Goal: Transaction & Acquisition: Subscribe to service/newsletter

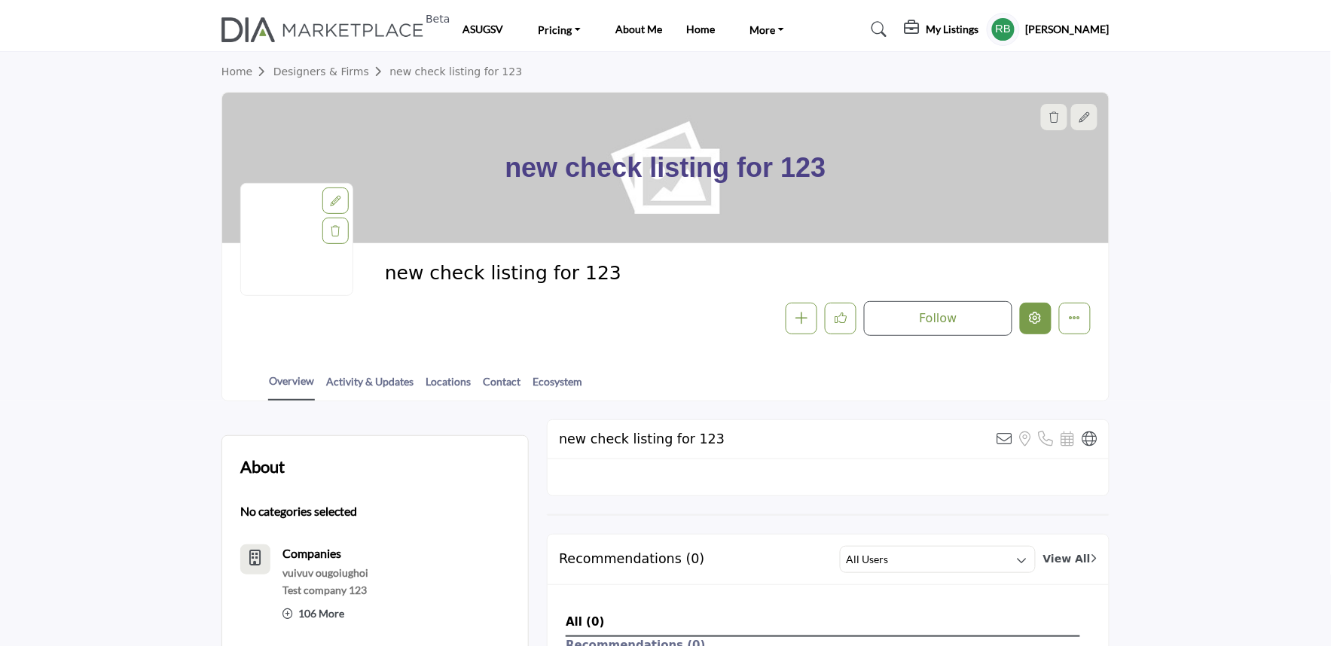
click at [1034, 321] on icon "Edit company" at bounding box center [1036, 318] width 12 height 12
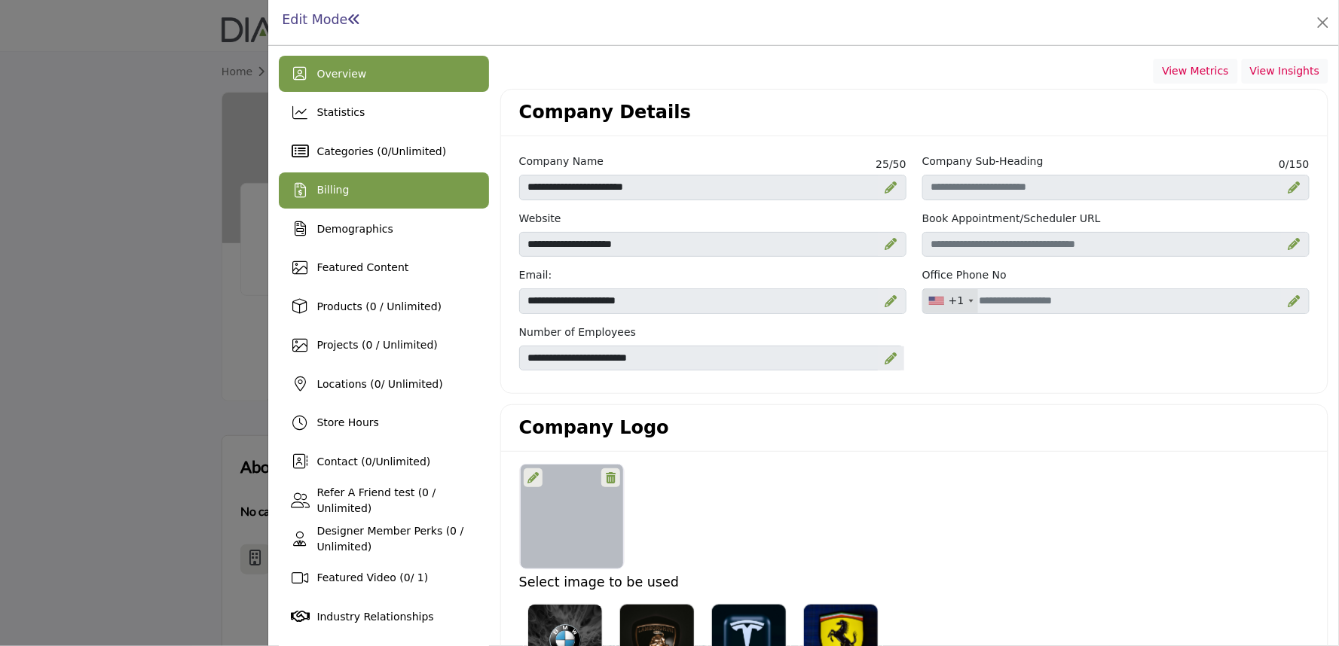
click at [356, 194] on div "Billing" at bounding box center [384, 191] width 210 height 36
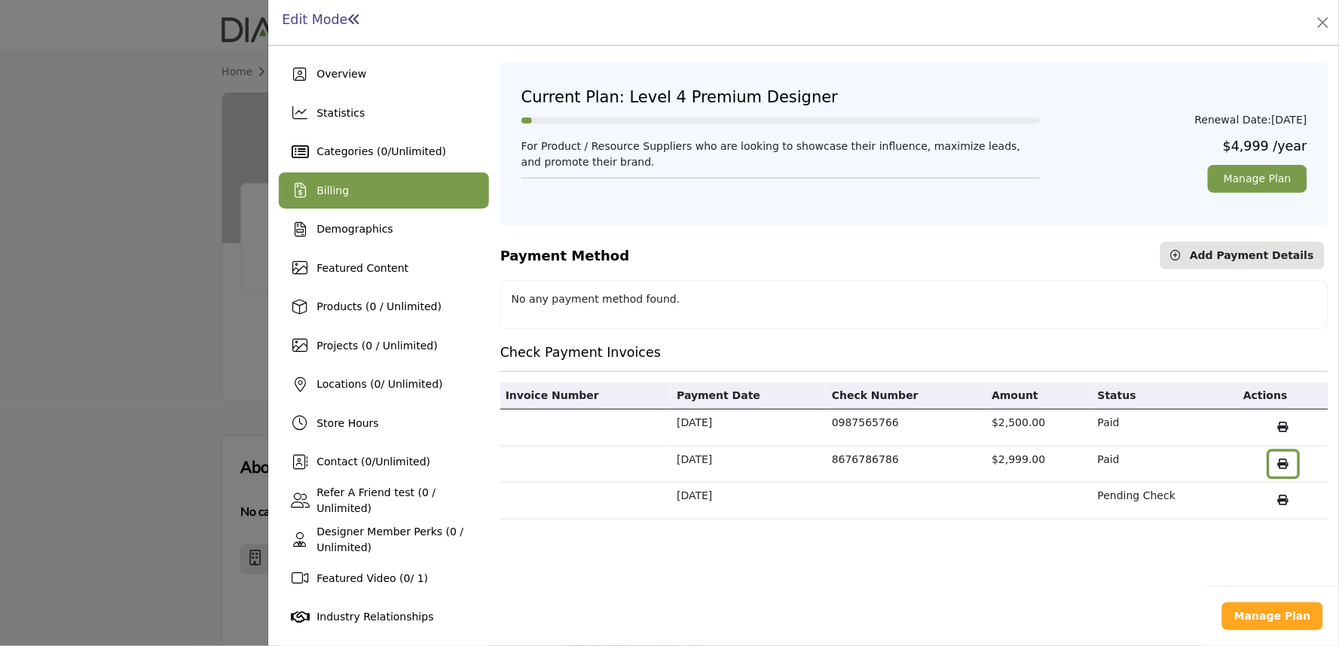
click at [1270, 463] on button "button" at bounding box center [1284, 465] width 28 height 26
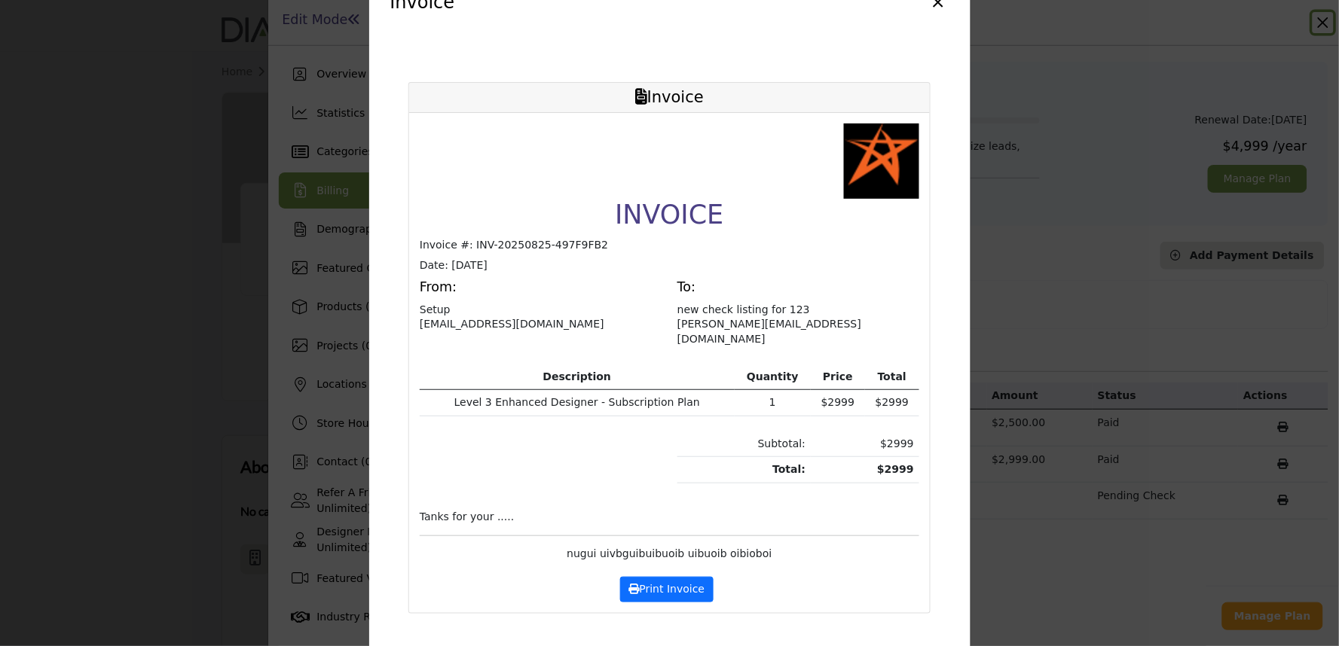
scroll to position [69, 0]
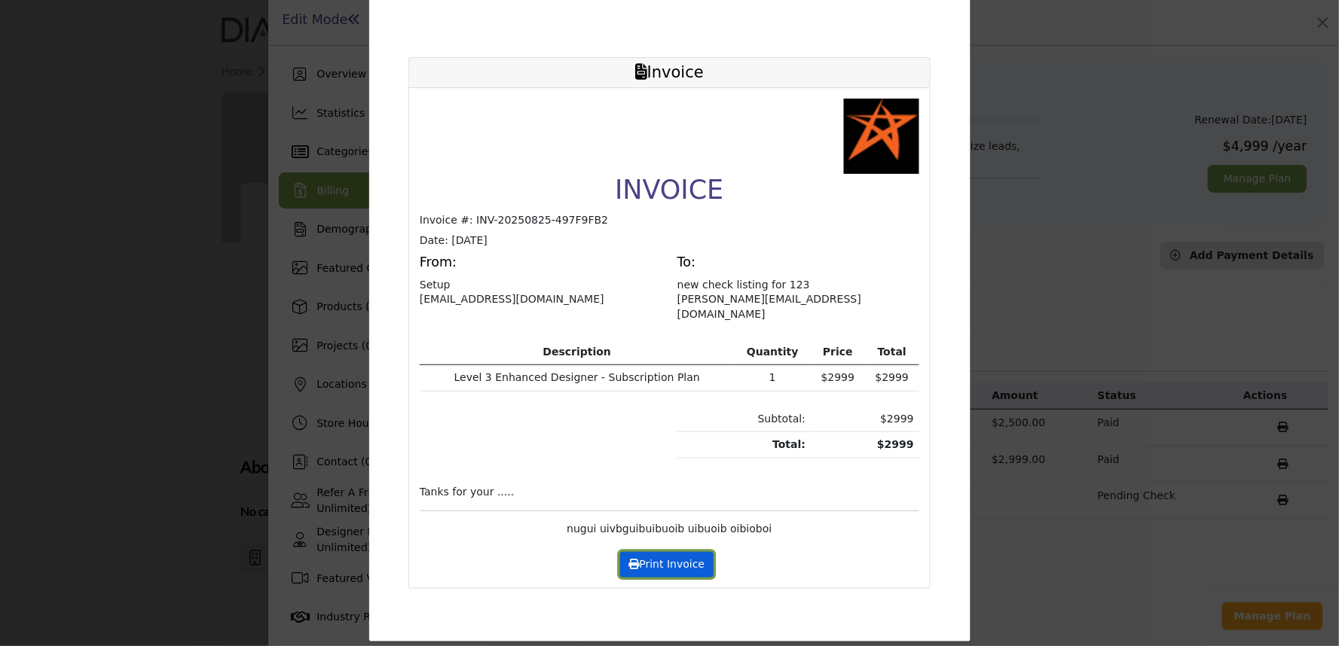
click at [665, 552] on button "Print Invoice" at bounding box center [666, 565] width 93 height 26
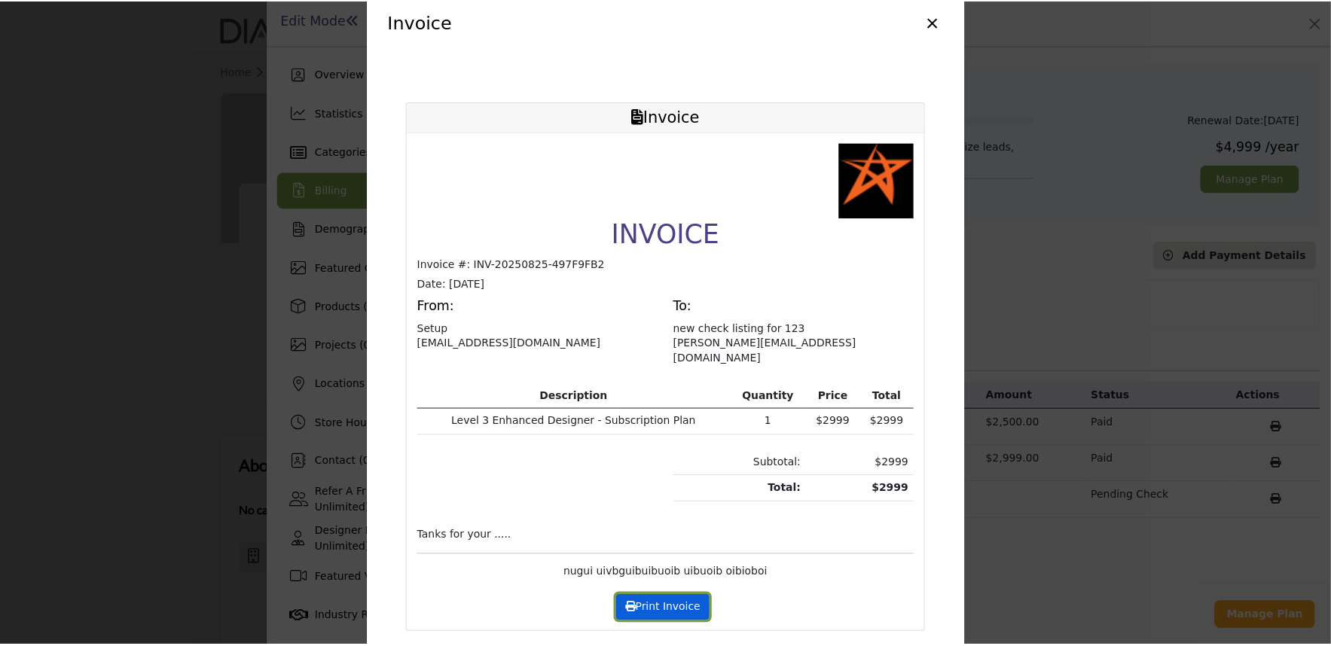
scroll to position [0, 0]
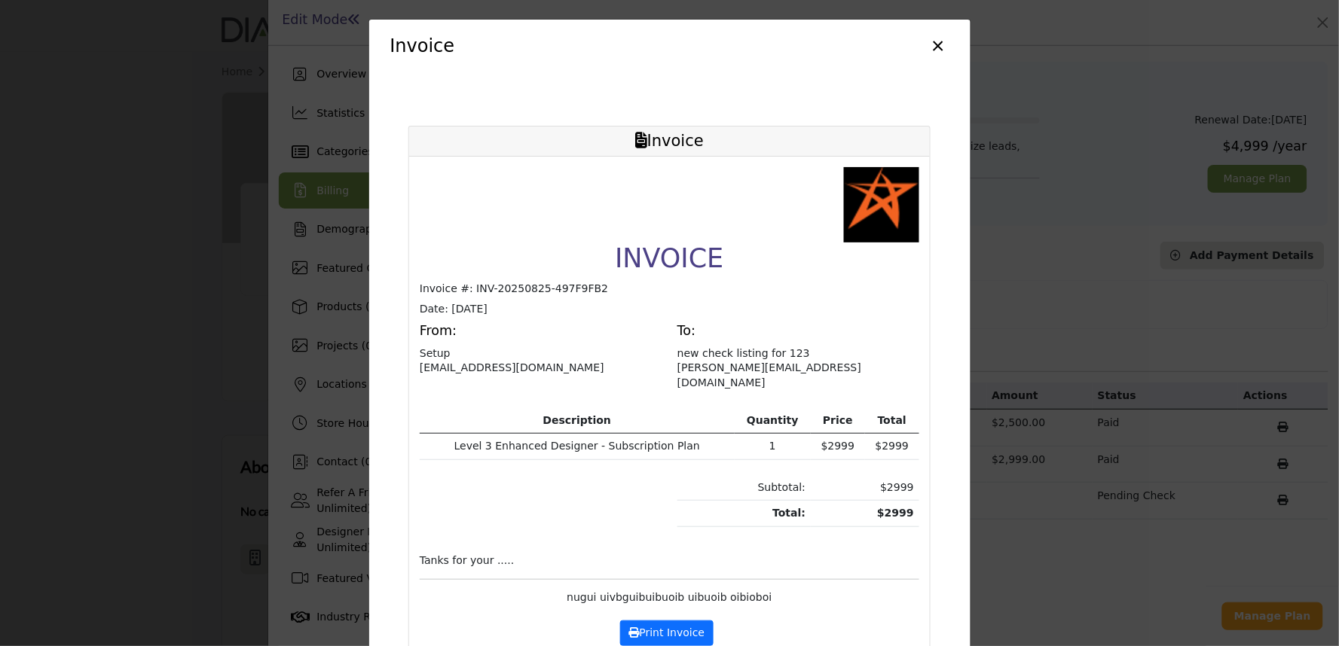
click at [943, 47] on button "×" at bounding box center [939, 44] width 22 height 29
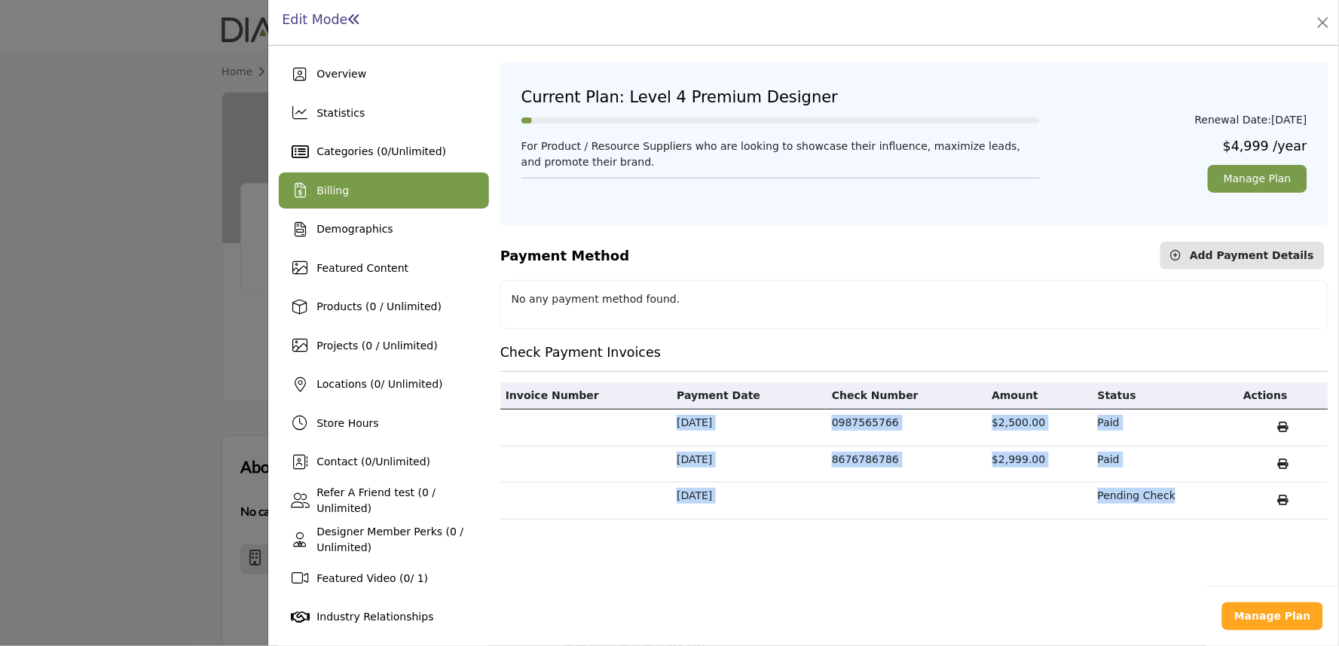
drag, startPoint x: 657, startPoint y: 420, endPoint x: 1173, endPoint y: 499, distance: 522.1
click at [1173, 499] on tbody "Aug 21, 2025 0987565766 $2,500.00 Paid Aug 21, 2025 8676786786 $2,999.00 Paid A…" at bounding box center [914, 465] width 828 height 110
click at [973, 464] on td "8676786786" at bounding box center [907, 464] width 160 height 37
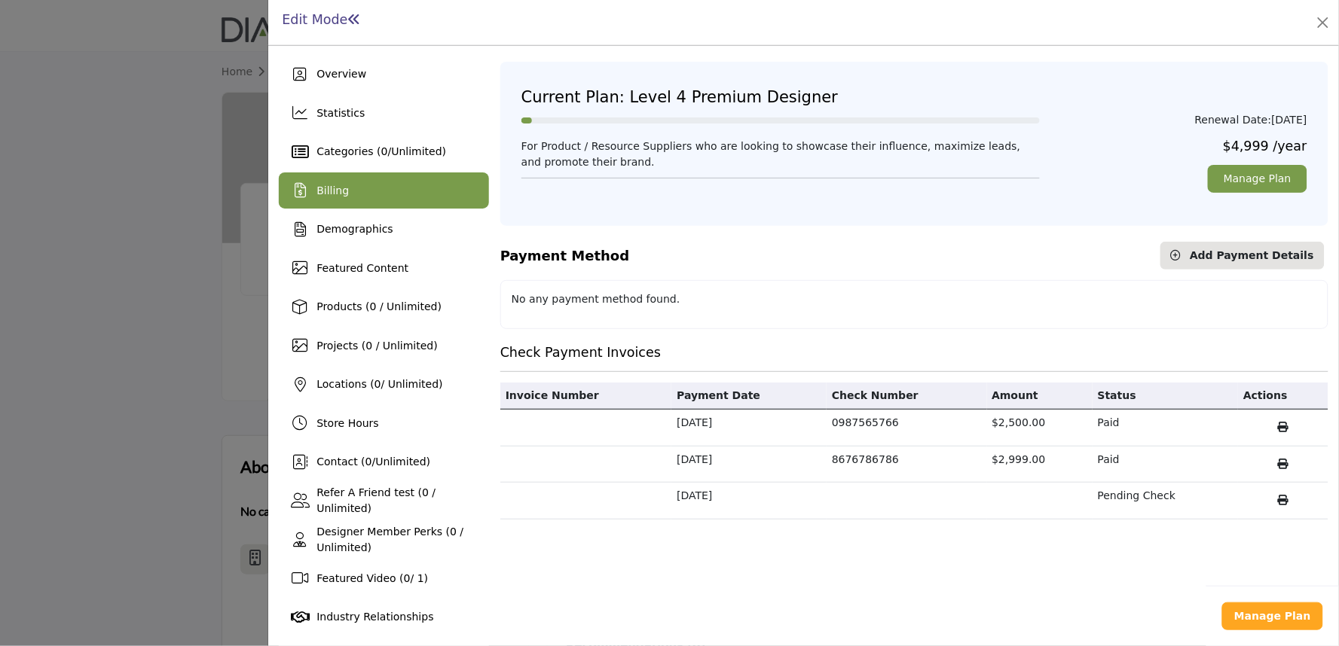
click at [133, 332] on div at bounding box center [669, 323] width 1339 height 646
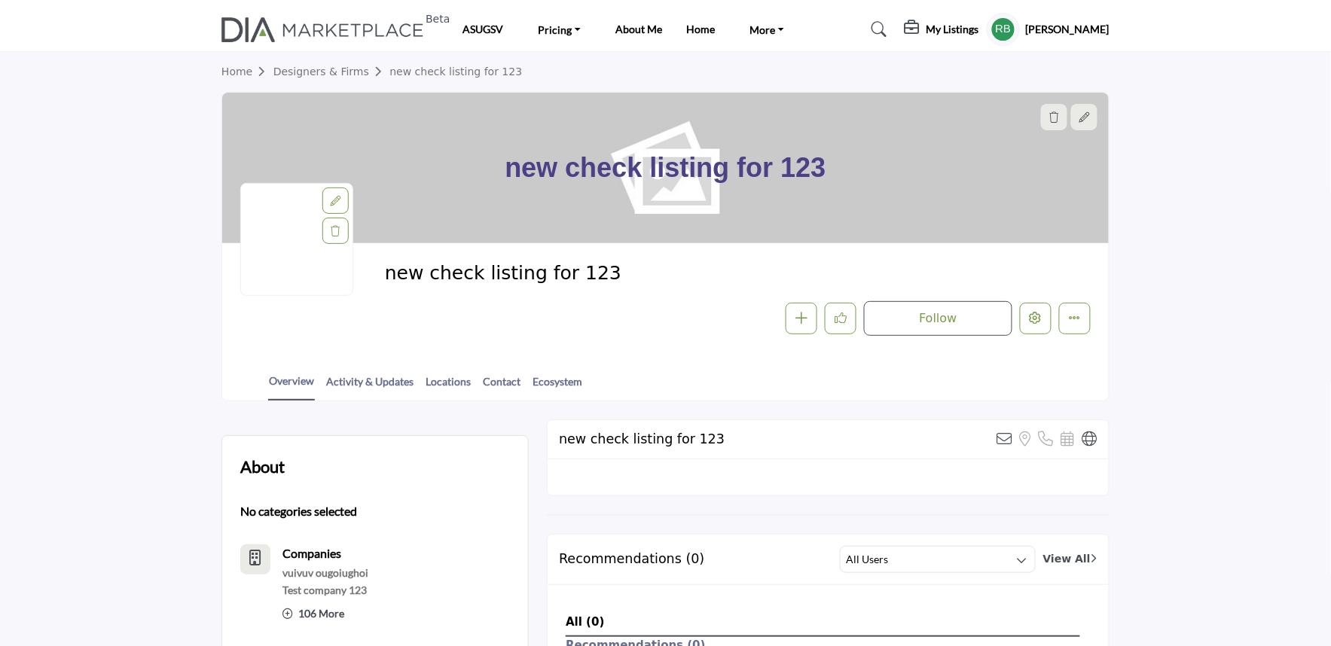
click at [923, 28] on icon at bounding box center [914, 27] width 18 height 15
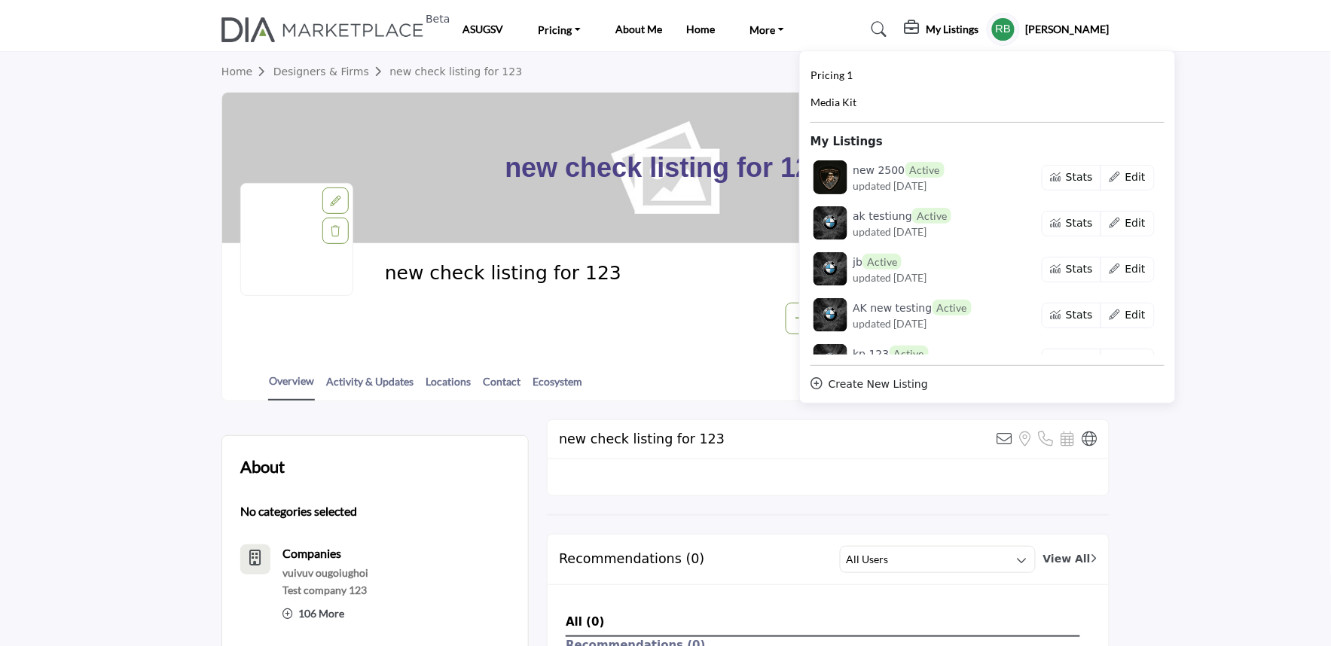
click at [893, 387] on div "Create New Listing" at bounding box center [988, 385] width 354 height 16
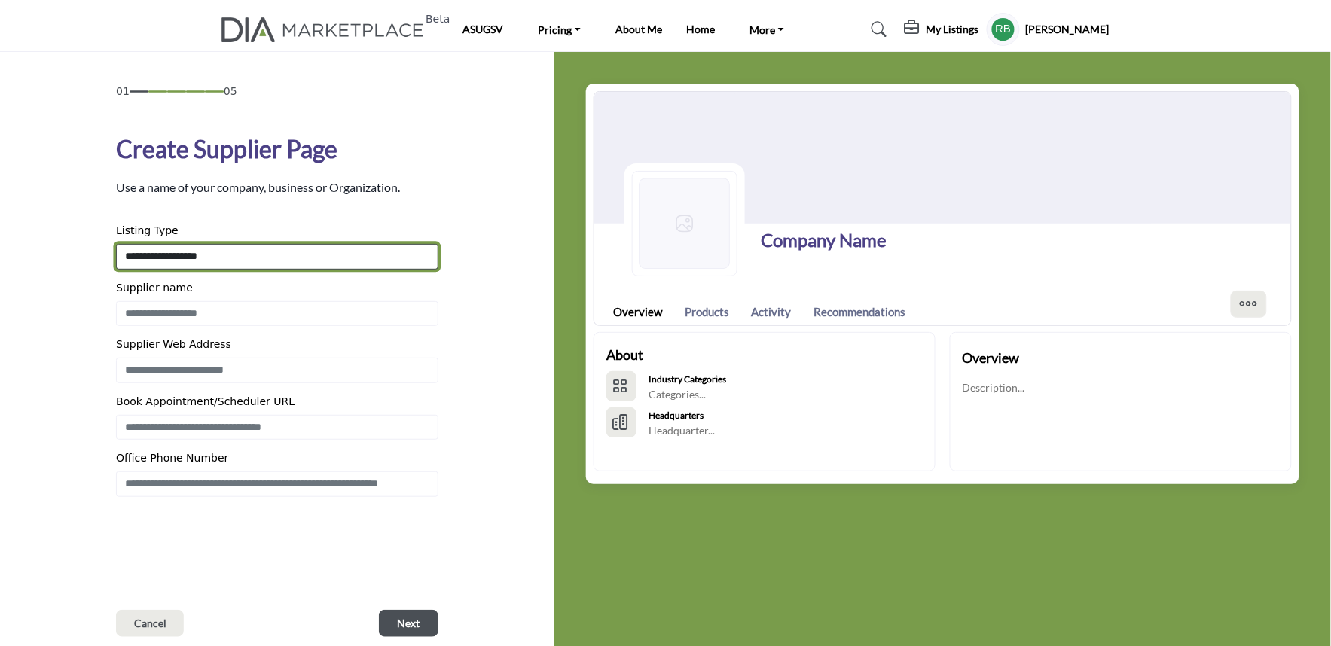
click at [191, 258] on select "**********" at bounding box center [277, 257] width 322 height 26
select select "**********"
click at [116, 244] on select "**********" at bounding box center [277, 257] width 322 height 26
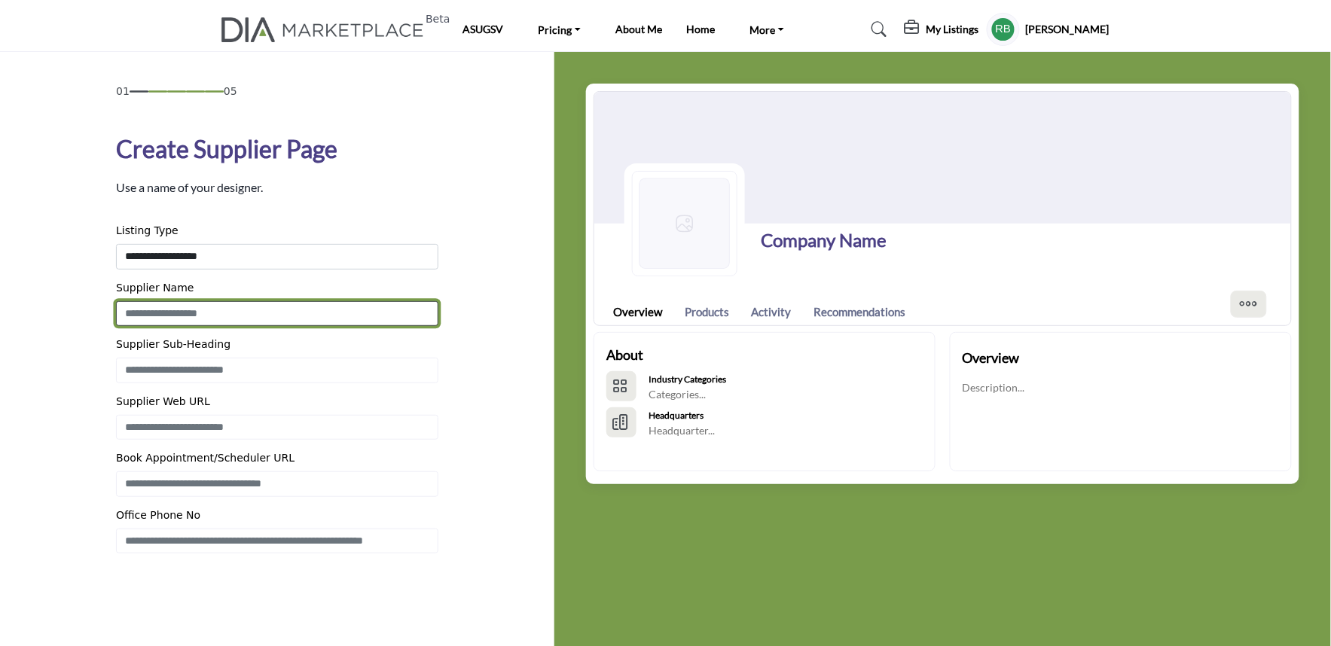
click at [170, 310] on input "Enter Supplier name" at bounding box center [277, 314] width 322 height 26
type input "**********"
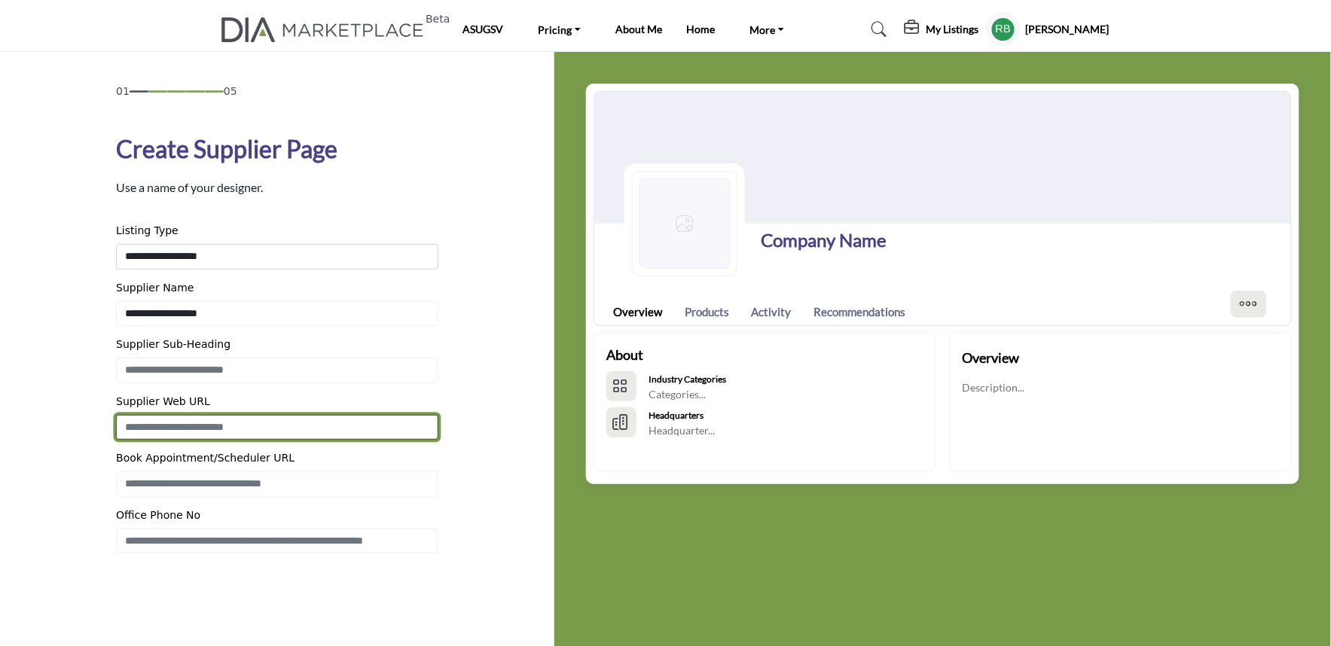
click at [157, 418] on input "Enter Supplier Web Address" at bounding box center [277, 428] width 322 height 26
click at [206, 427] on input "**********" at bounding box center [277, 428] width 322 height 26
type input "**********"
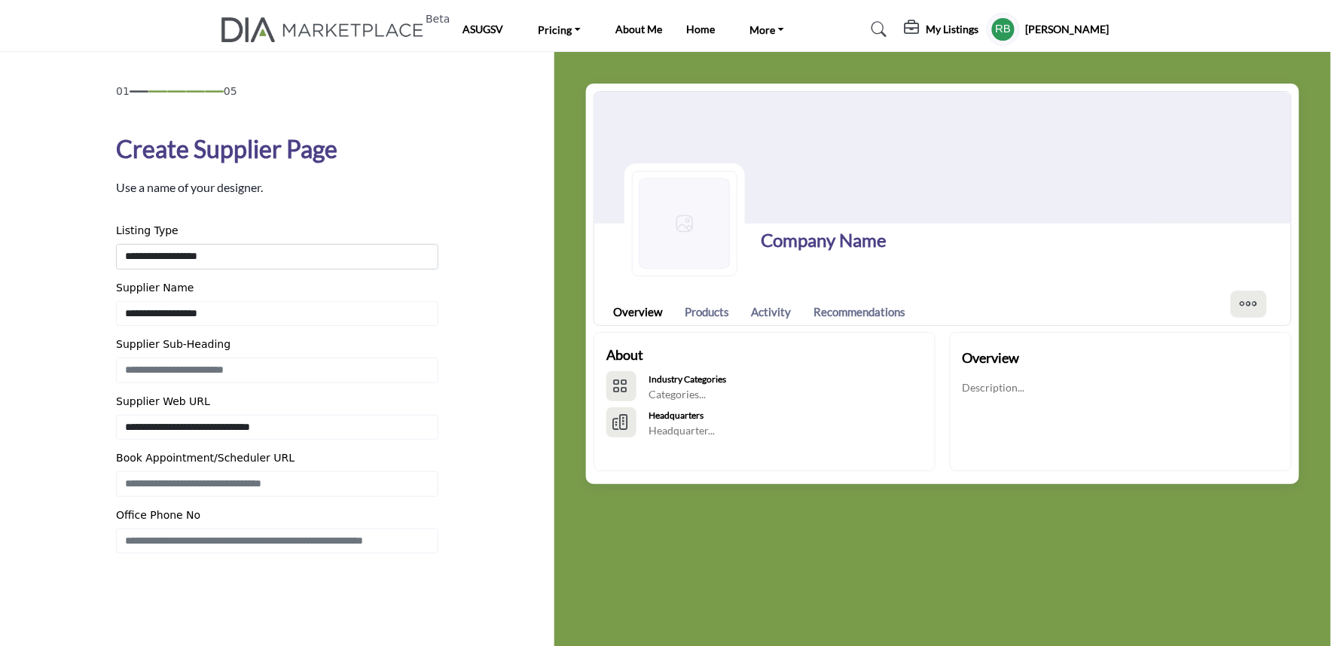
click at [60, 501] on div "01 05 Create Supplier Page Use a name of your designer." at bounding box center [277, 389] width 507 height 610
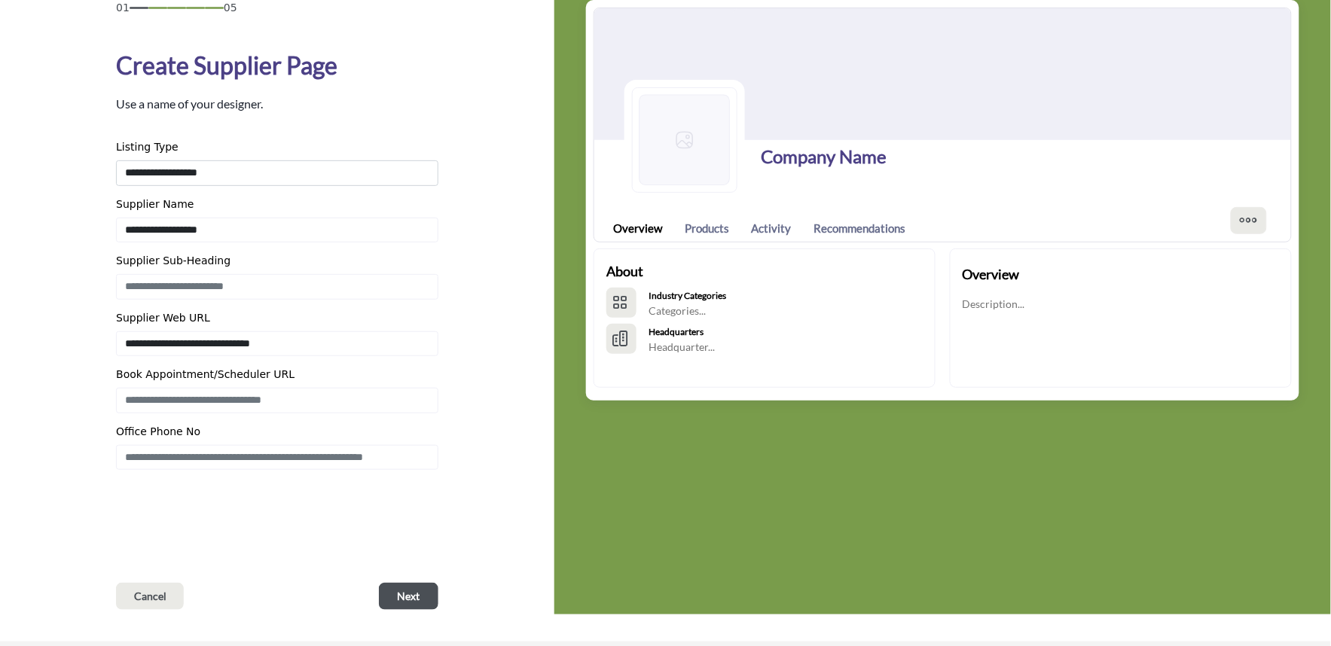
click at [401, 580] on div "01 05 Create Supplier Page Use a name of your designer. Cancel" at bounding box center [277, 305] width 322 height 610
click at [398, 599] on span "Next" at bounding box center [409, 596] width 23 height 15
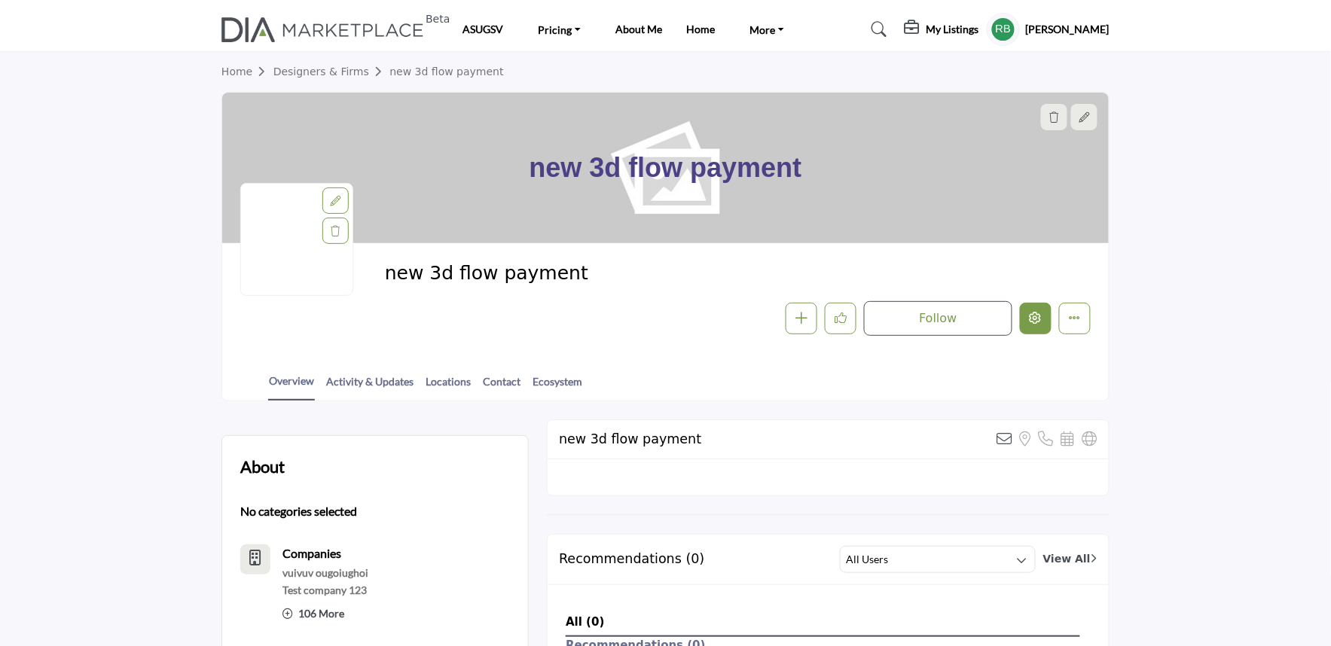
click at [1026, 322] on button "Edit company" at bounding box center [1036, 319] width 32 height 32
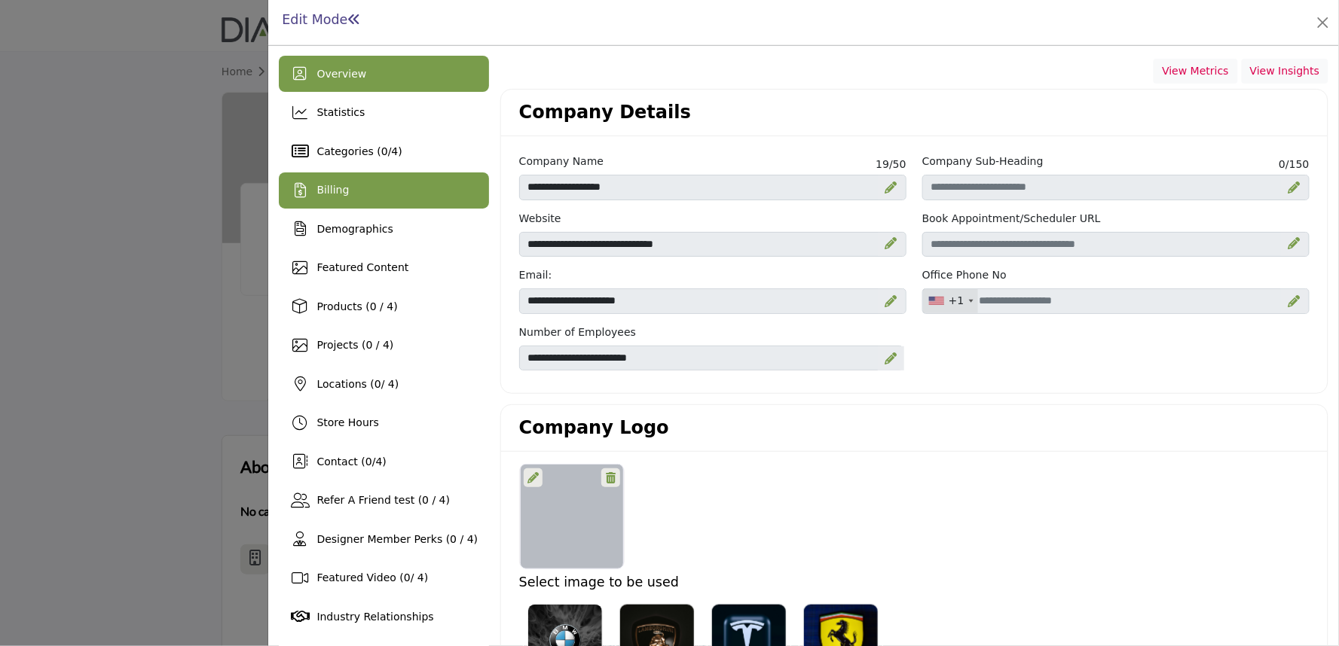
click at [390, 183] on div "Billing" at bounding box center [384, 191] width 210 height 36
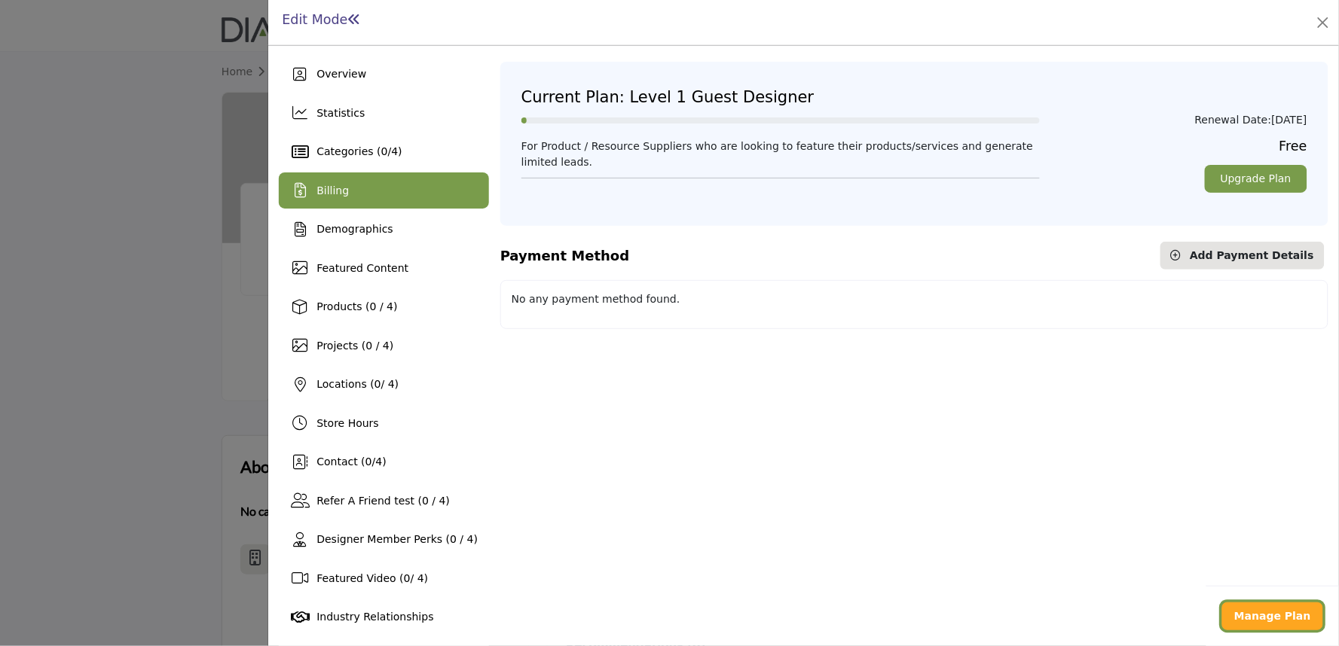
click at [1255, 619] on b "Manage Plan" at bounding box center [1272, 616] width 77 height 12
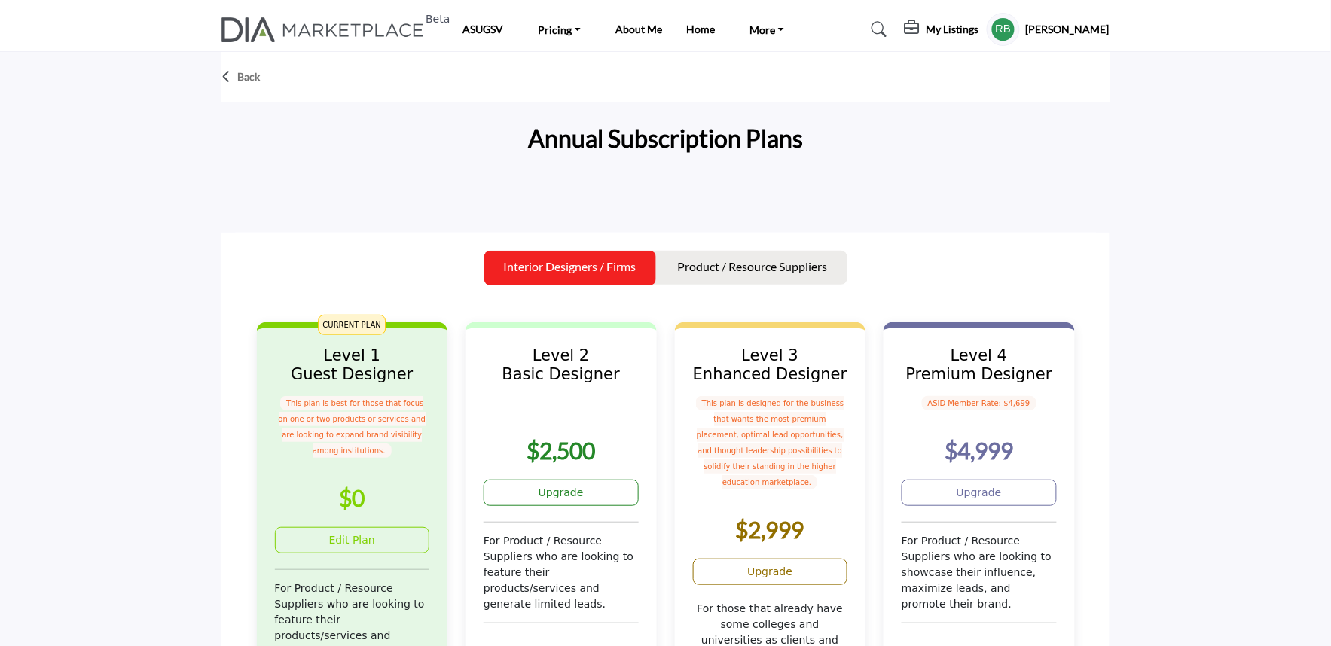
click at [732, 262] on p "Product / Resource Suppliers" at bounding box center [753, 267] width 150 height 18
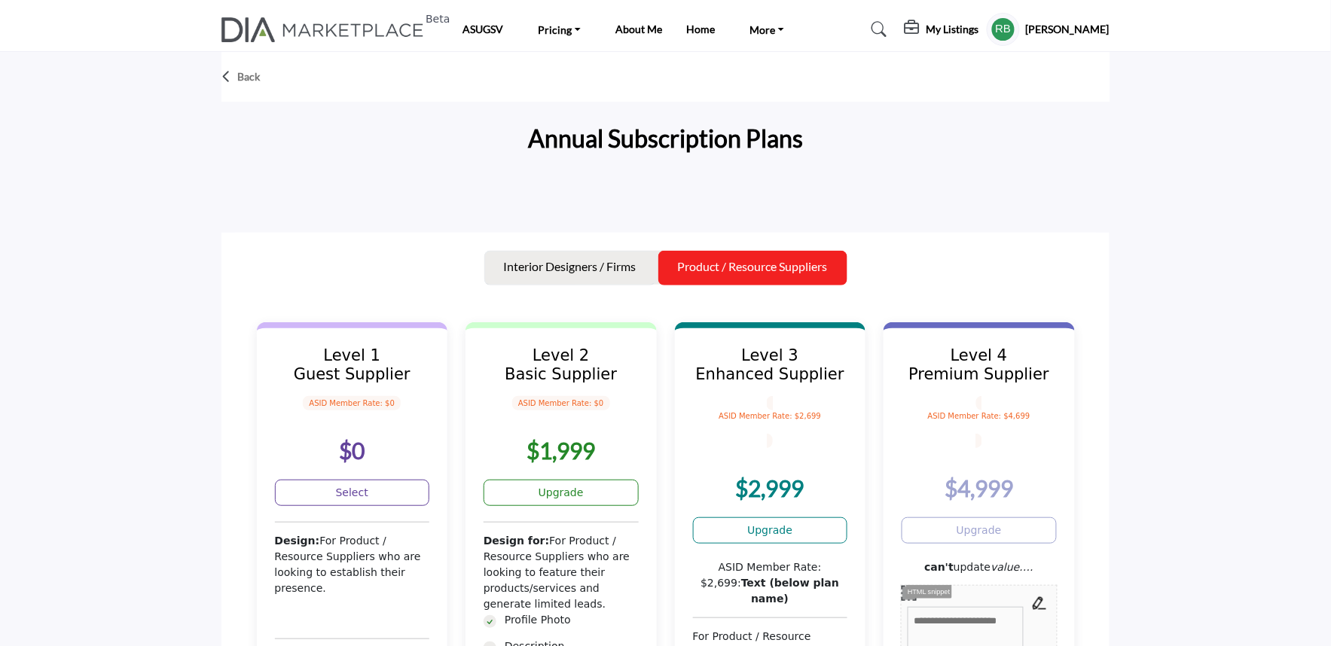
click at [555, 258] on p "Interior Designers / Firms" at bounding box center [570, 267] width 133 height 18
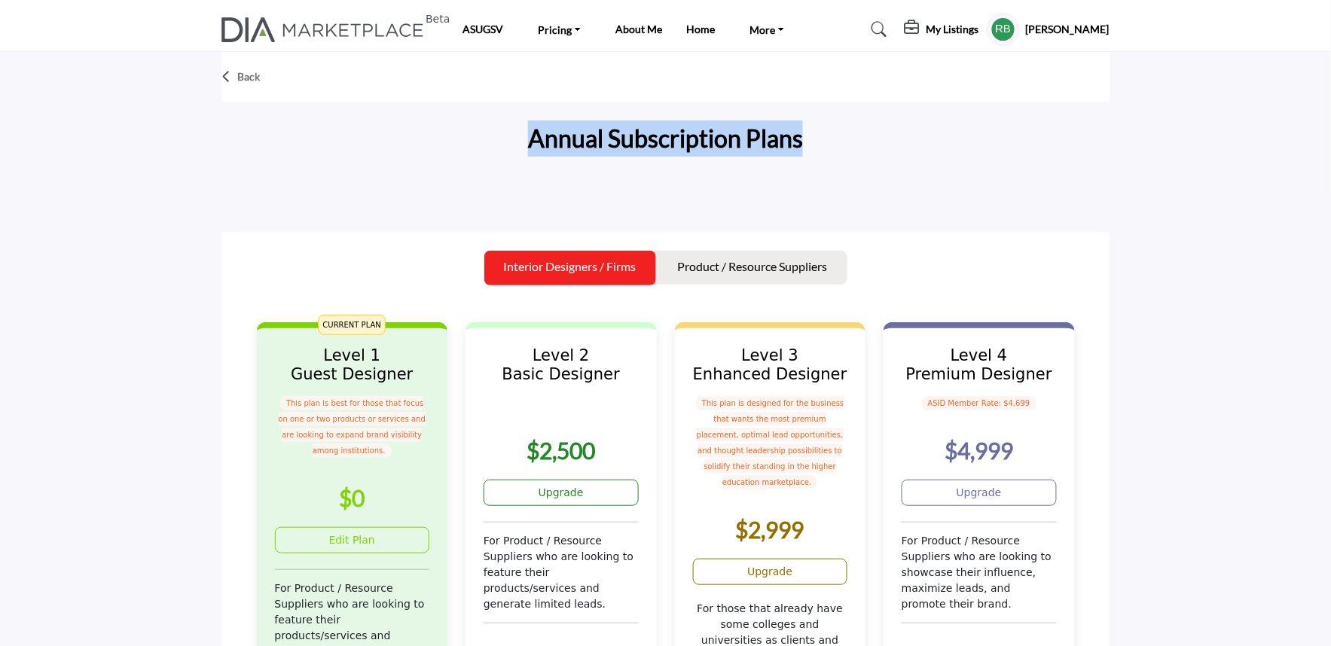
drag, startPoint x: 555, startPoint y: 152, endPoint x: 909, endPoint y: 149, distance: 353.4
click at [878, 148] on div "Annual Subscription Plans" at bounding box center [666, 141] width 888 height 57
click at [958, 166] on div "Annual Subscription Plans" at bounding box center [666, 141] width 888 height 57
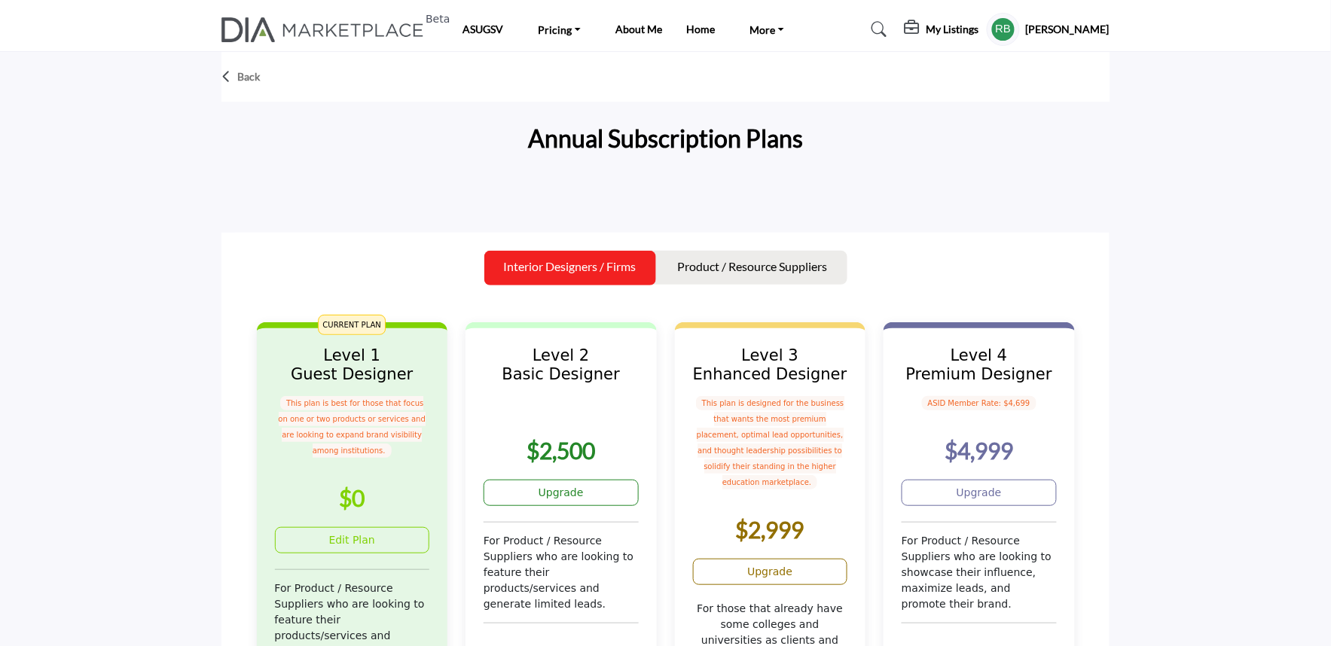
click at [546, 164] on div "Annual Subscription Plans" at bounding box center [666, 141] width 888 height 57
click at [362, 188] on div at bounding box center [662, 195] width 881 height 15
click at [544, 505] on link "Upgrade" at bounding box center [561, 493] width 155 height 26
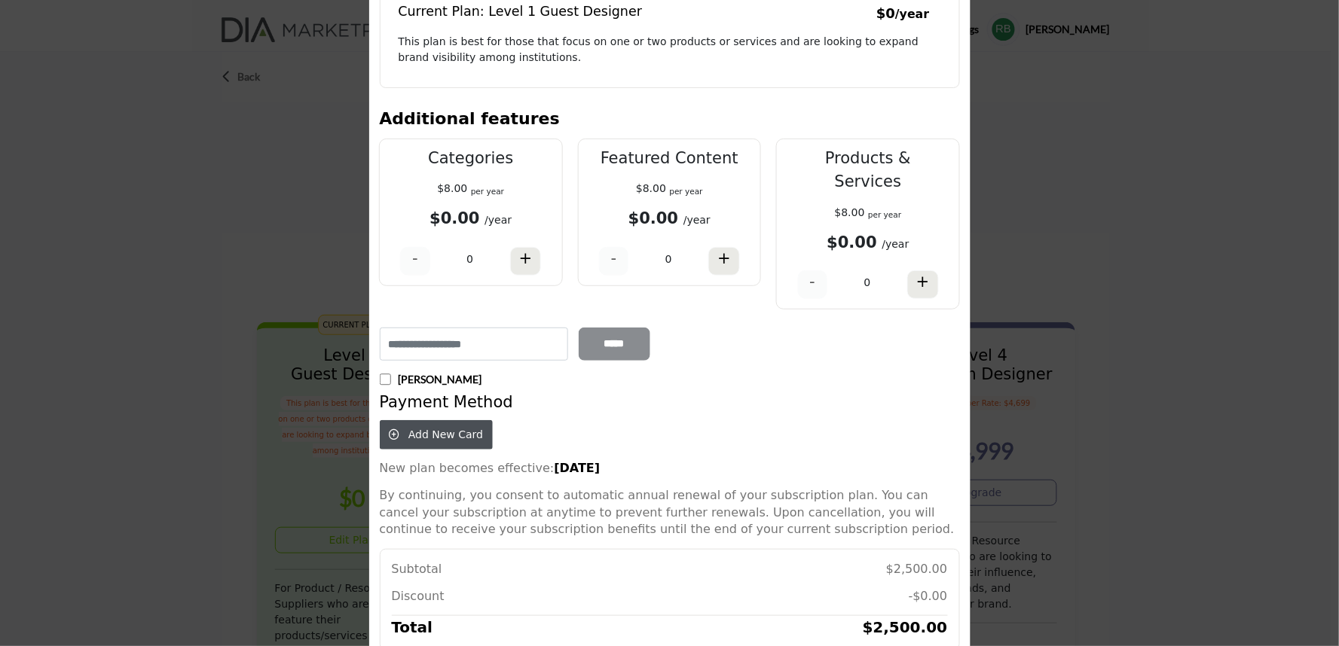
scroll to position [178, 0]
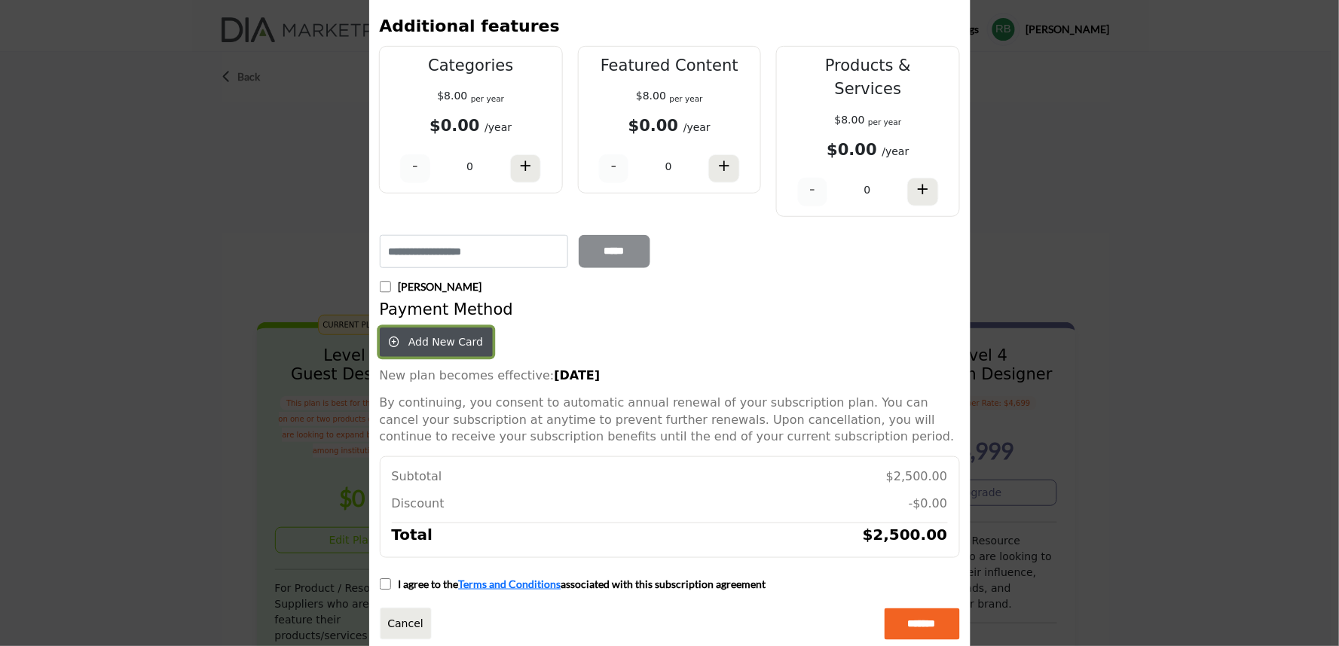
click at [417, 336] on span "Add New Card" at bounding box center [445, 342] width 75 height 12
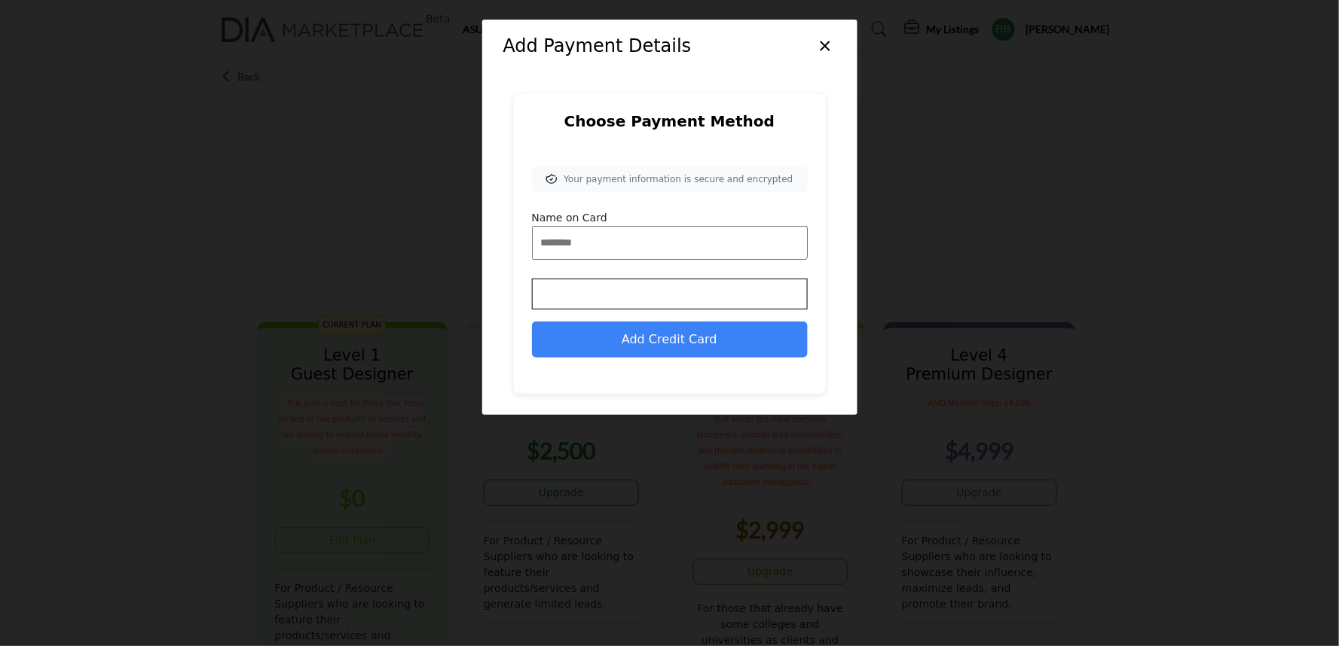
click at [831, 41] on button "×" at bounding box center [825, 44] width 22 height 29
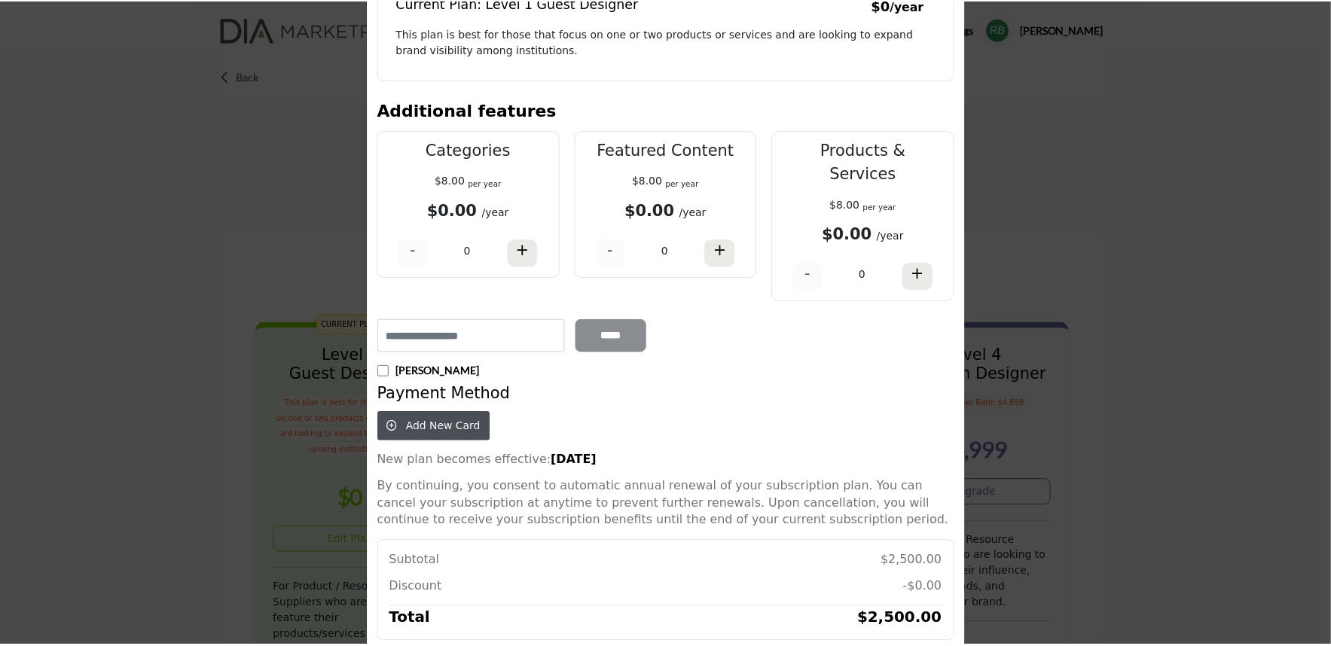
scroll to position [0, 0]
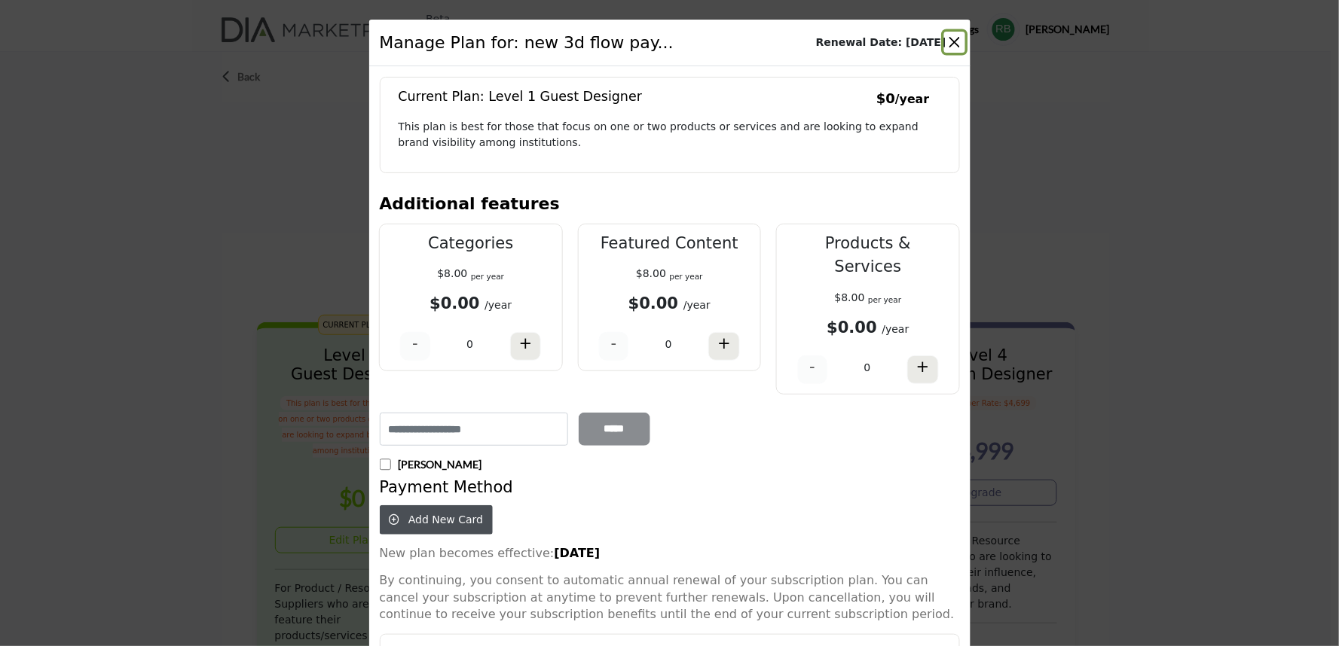
click at [949, 35] on button "Close" at bounding box center [954, 42] width 21 height 21
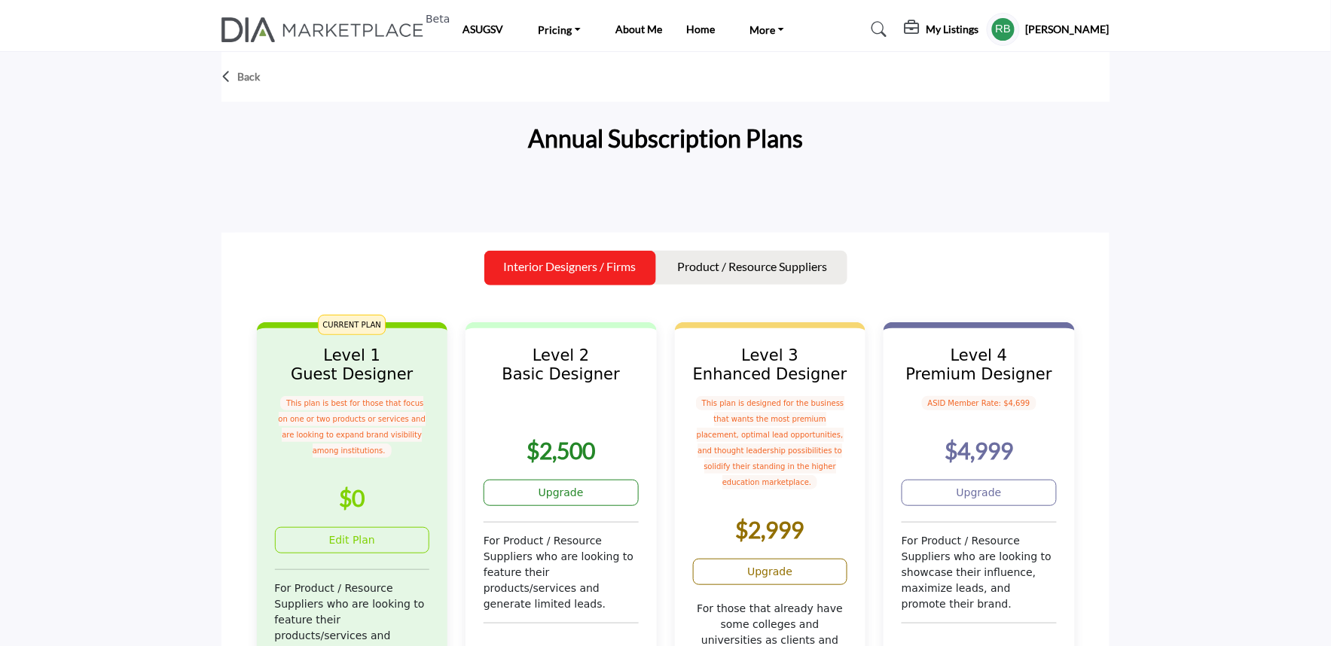
drag, startPoint x: 287, startPoint y: 206, endPoint x: 390, endPoint y: 182, distance: 105.3
click at [287, 206] on div at bounding box center [666, 196] width 888 height 30
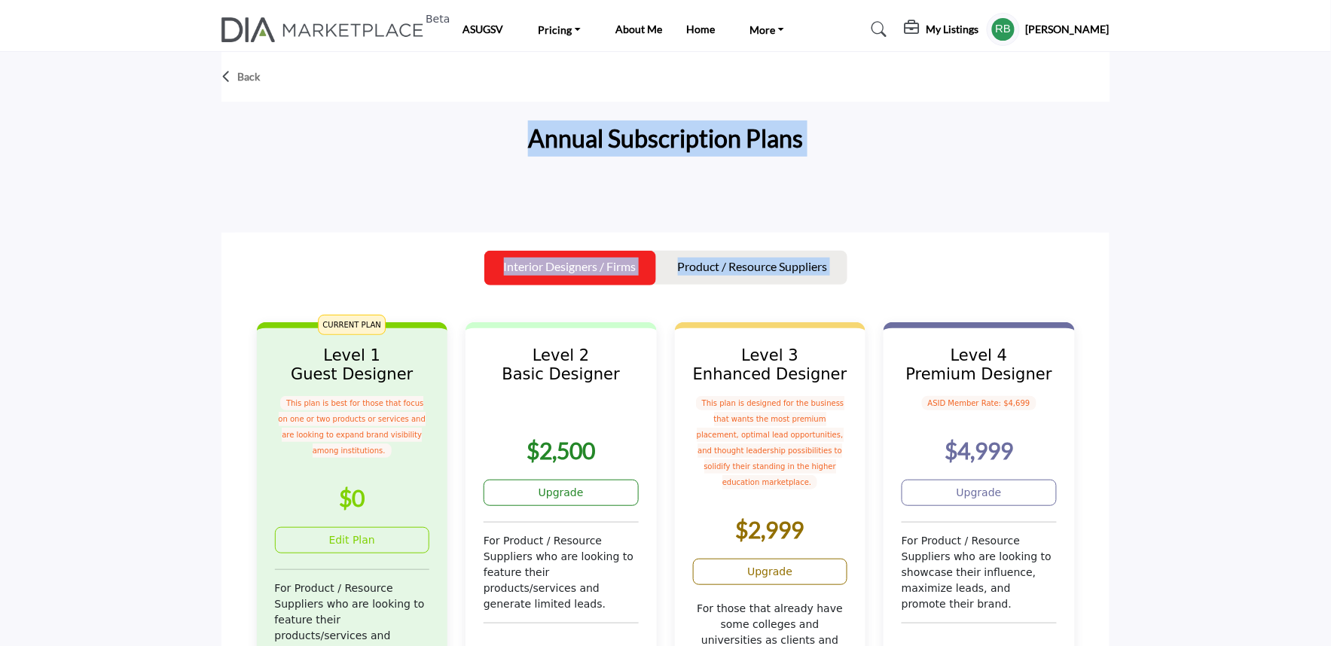
drag, startPoint x: 487, startPoint y: 152, endPoint x: 1185, endPoint y: 513, distance: 786.2
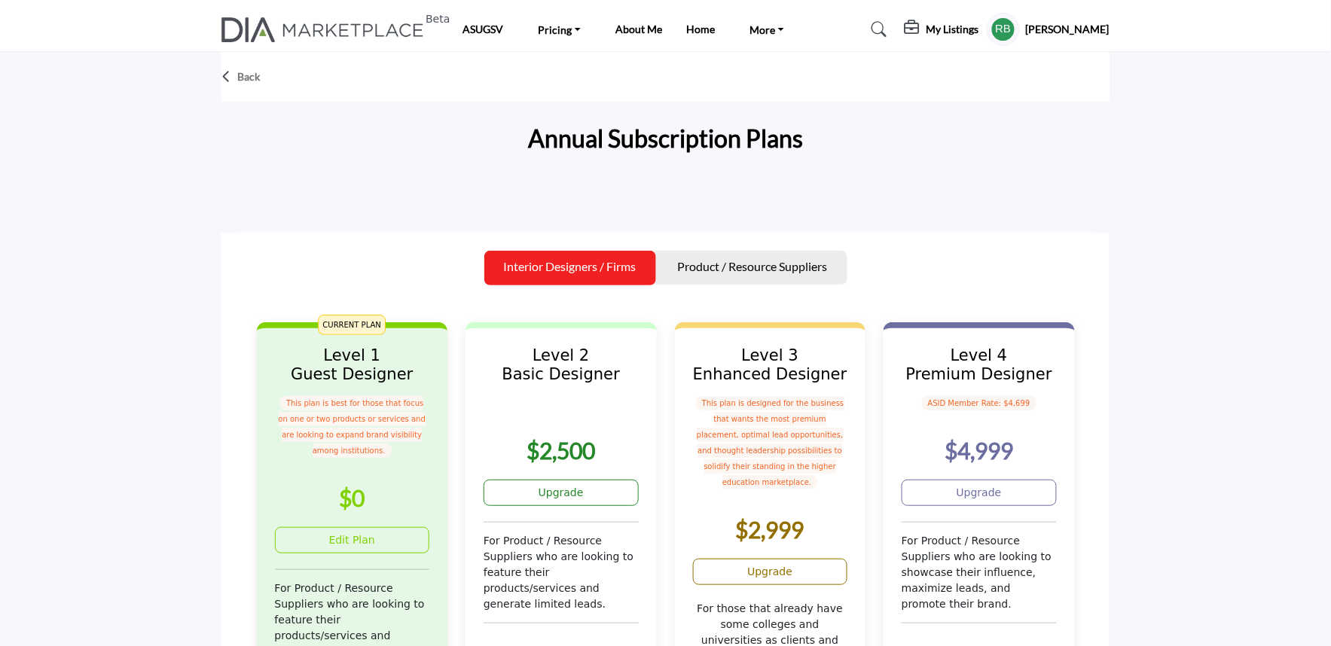
click at [553, 191] on div at bounding box center [662, 195] width 881 height 15
click at [439, 185] on div at bounding box center [666, 196] width 888 height 30
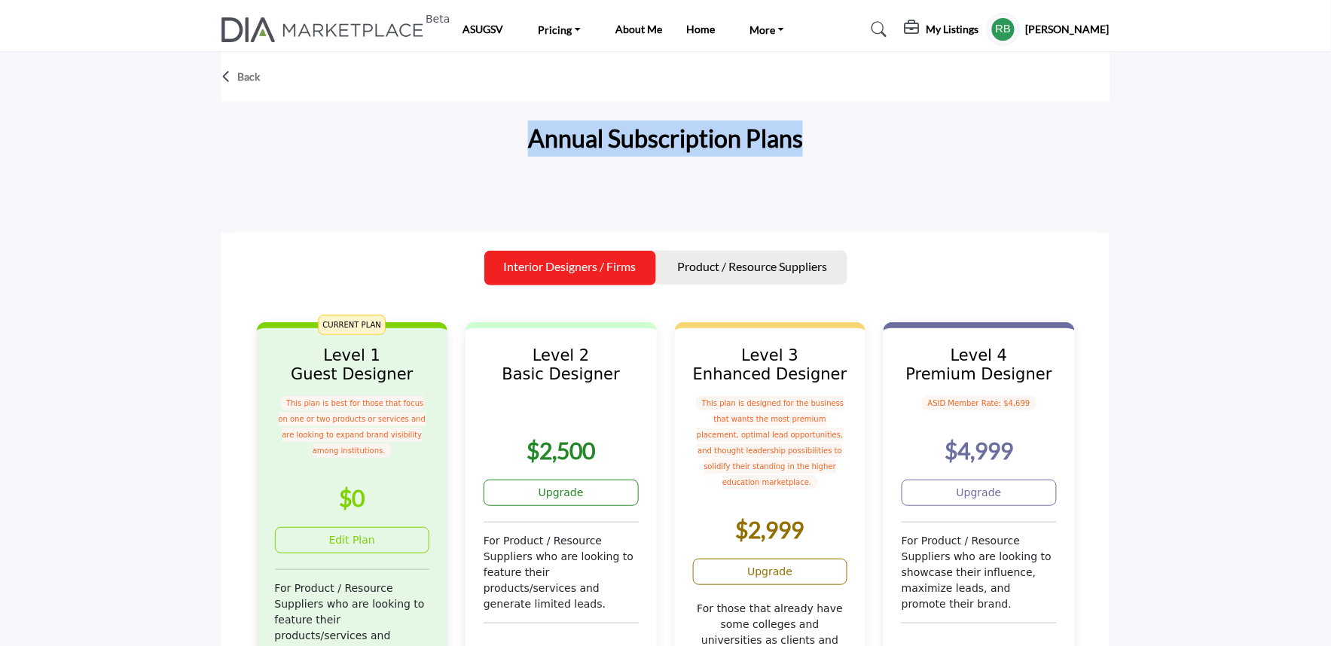
drag, startPoint x: 527, startPoint y: 142, endPoint x: 877, endPoint y: 161, distance: 350.2
click at [877, 161] on div "Annual Subscription Plans" at bounding box center [666, 141] width 888 height 57
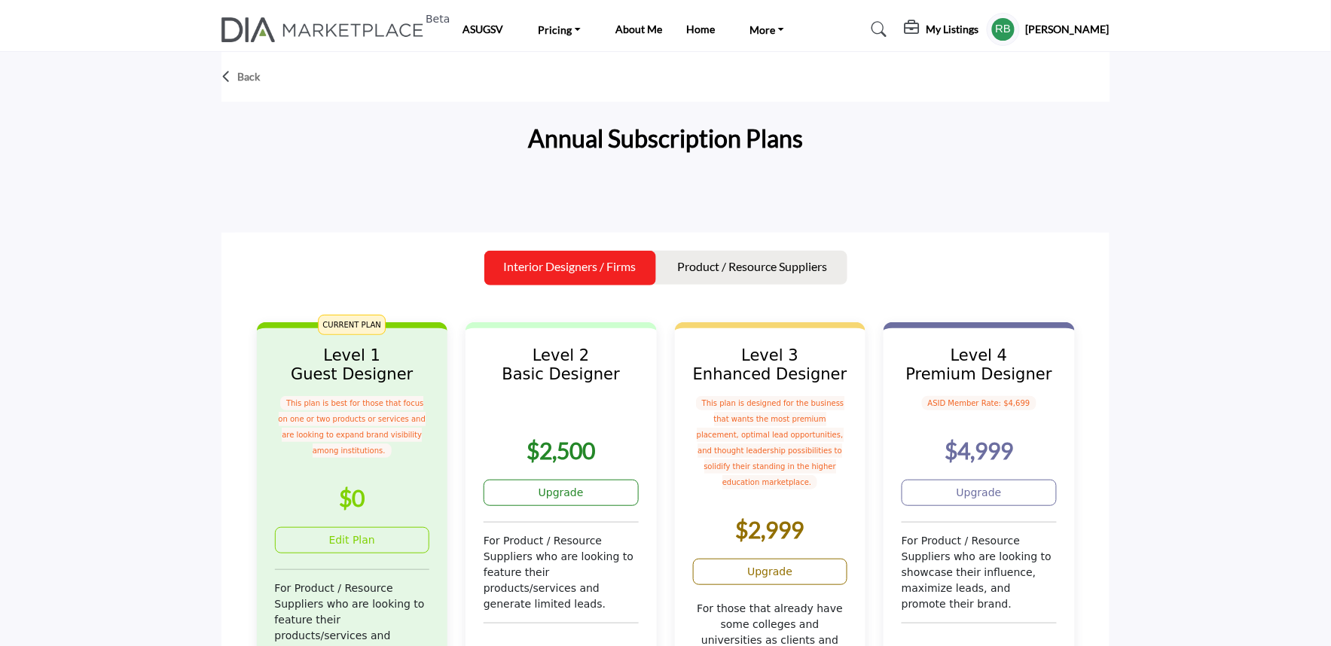
drag, startPoint x: 966, startPoint y: 292, endPoint x: 905, endPoint y: 284, distance: 61.6
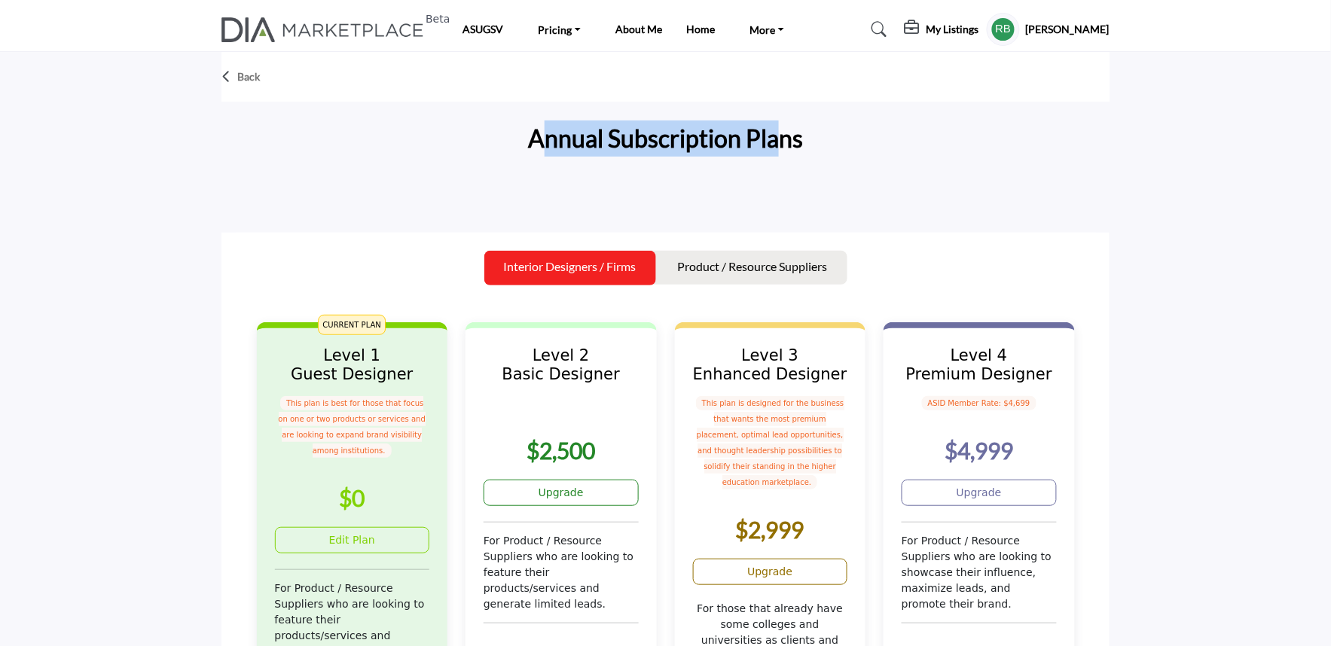
drag, startPoint x: 539, startPoint y: 126, endPoint x: 780, endPoint y: 131, distance: 240.4
click at [780, 131] on h2 "Annual Subscription Plans" at bounding box center [665, 139] width 275 height 36
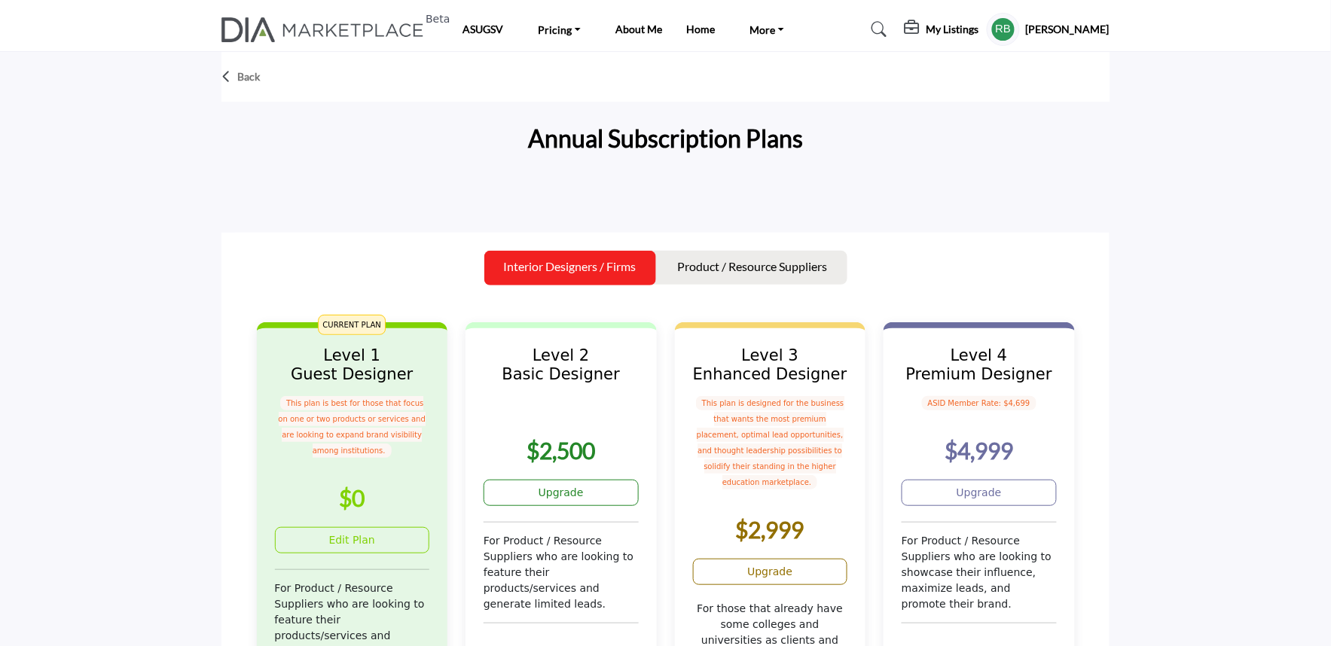
click at [903, 153] on div "Annual Subscription Plans" at bounding box center [666, 141] width 888 height 57
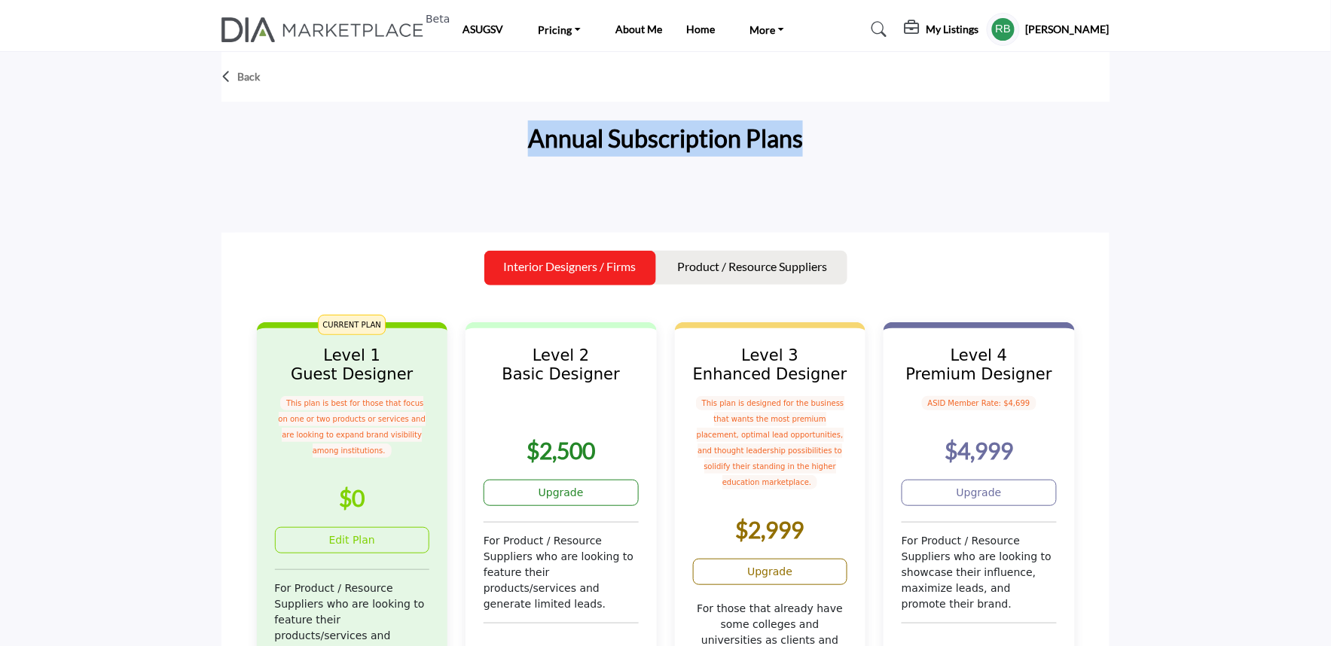
drag, startPoint x: 476, startPoint y: 140, endPoint x: 939, endPoint y: 157, distance: 462.9
click at [939, 157] on div "Annual Subscription Plans" at bounding box center [666, 141] width 888 height 57
click at [950, 158] on div "Annual Subscription Plans" at bounding box center [666, 141] width 888 height 57
drag, startPoint x: 774, startPoint y: 152, endPoint x: 879, endPoint y: 160, distance: 105.1
click at [879, 160] on div "Annual Subscription Plans" at bounding box center [666, 141] width 888 height 57
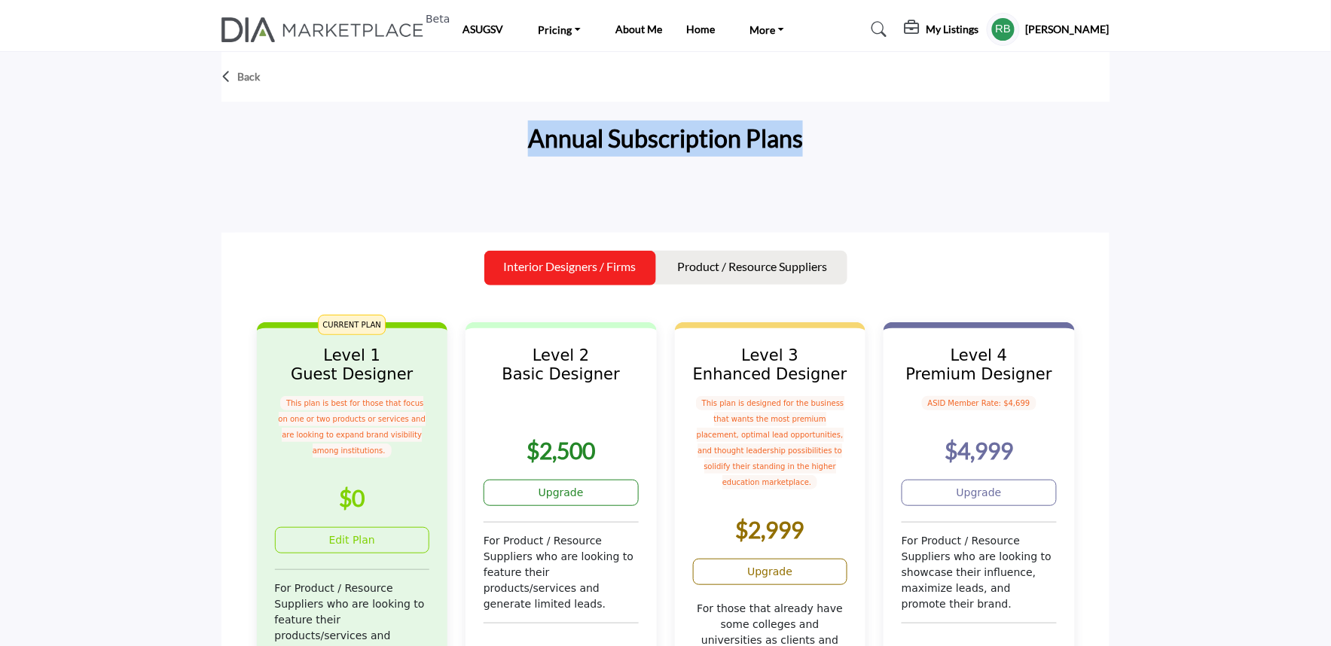
click at [1007, 166] on div "Annual Subscription Plans" at bounding box center [666, 141] width 888 height 57
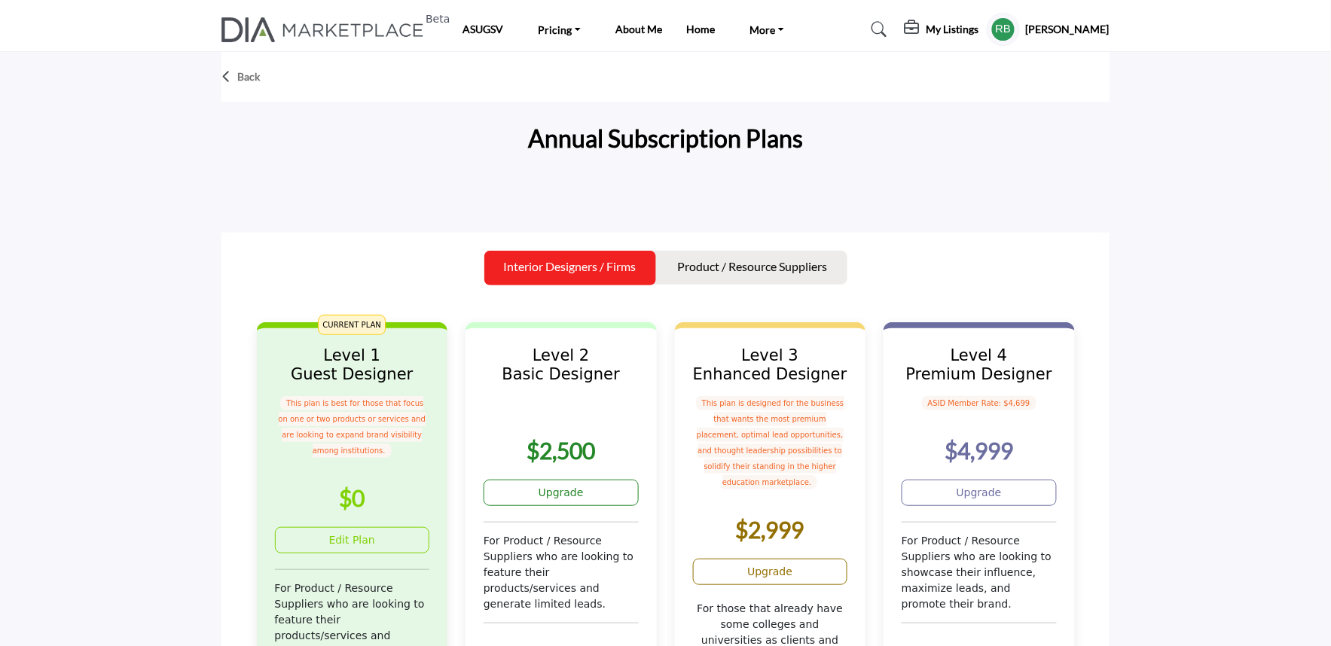
click at [321, 133] on div "Annual Subscription Plans" at bounding box center [666, 141] width 888 height 57
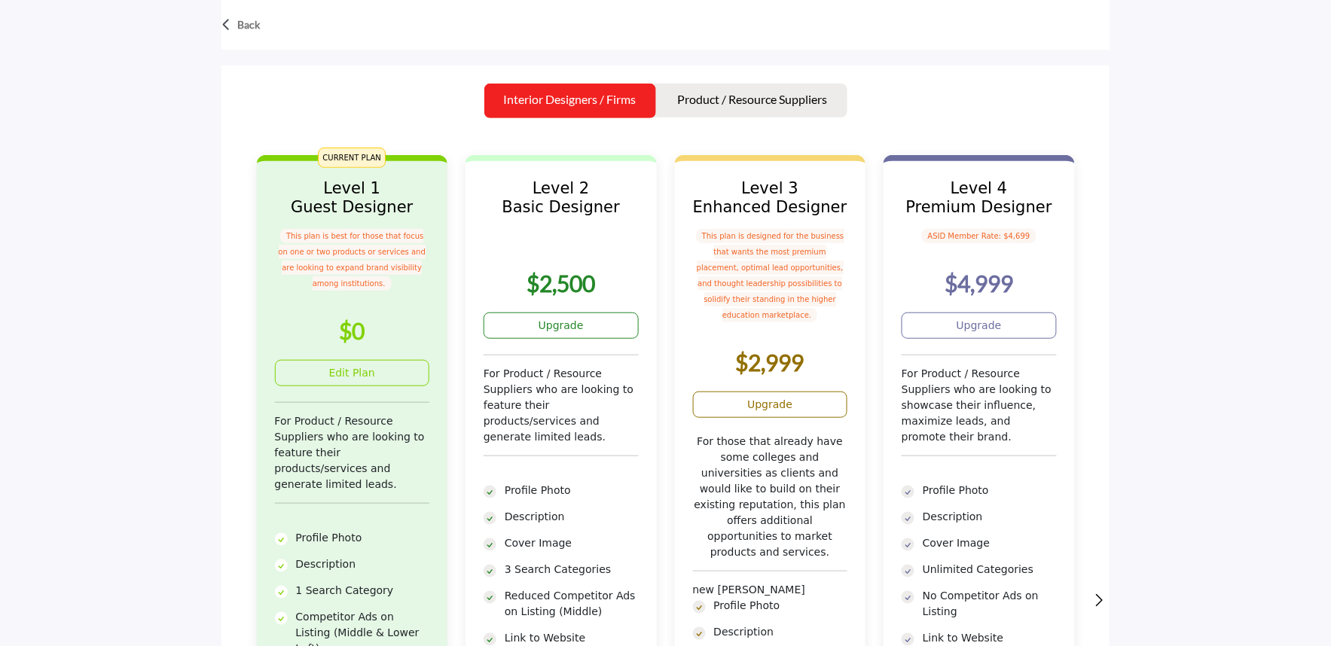
click at [138, 351] on section "Back Annual Subscription Plans Interior Designers / Firms $0" at bounding box center [665, 509] width 1331 height 1248
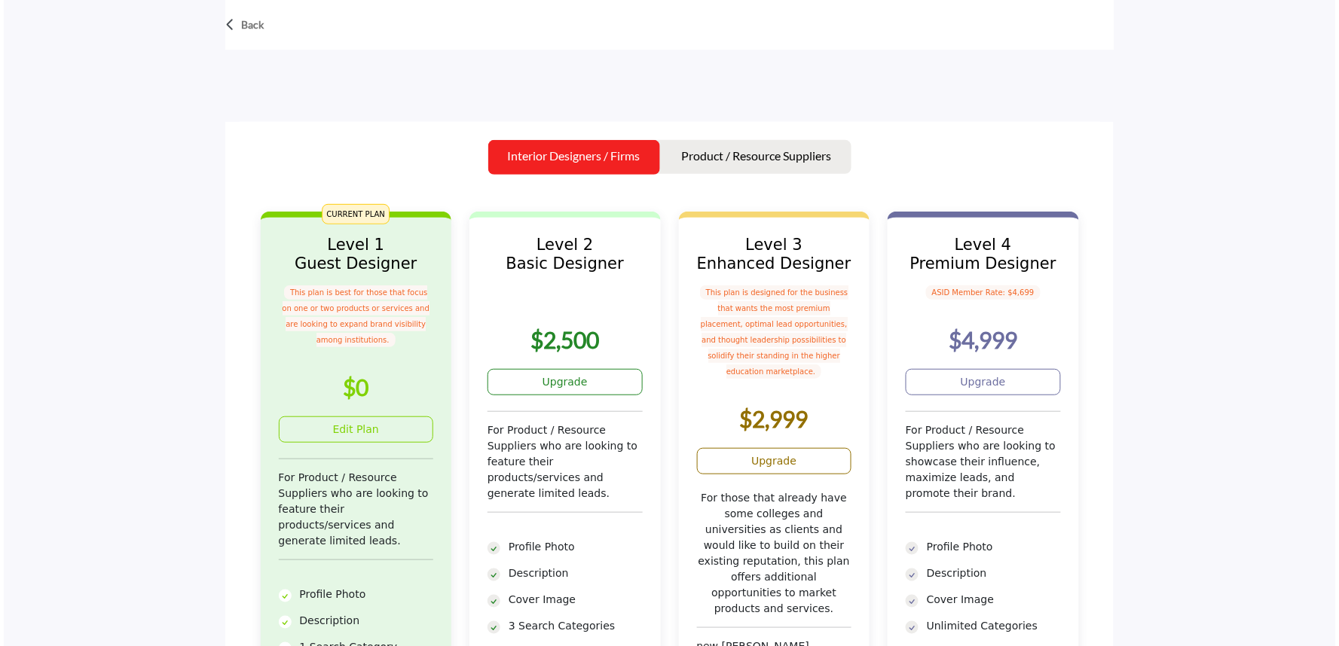
scroll to position [84, 0]
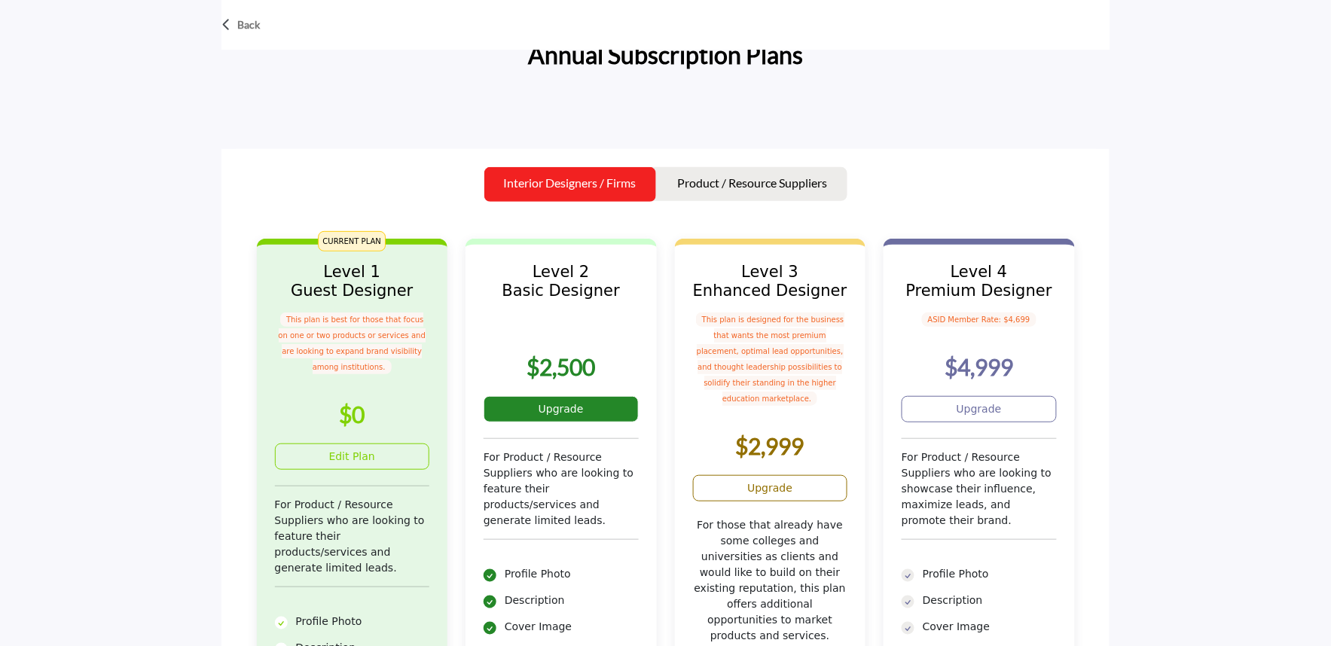
click at [579, 411] on link "Upgrade" at bounding box center [561, 409] width 155 height 26
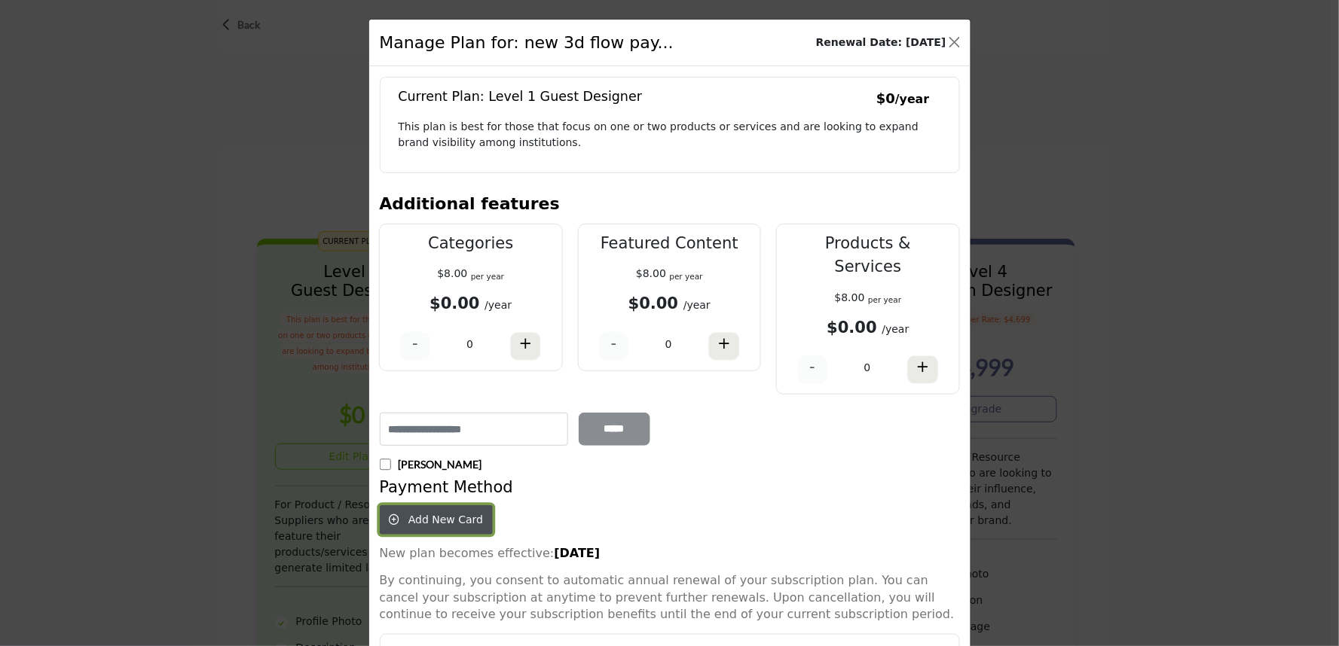
click at [423, 507] on button "Add New Card" at bounding box center [437, 520] width 114 height 29
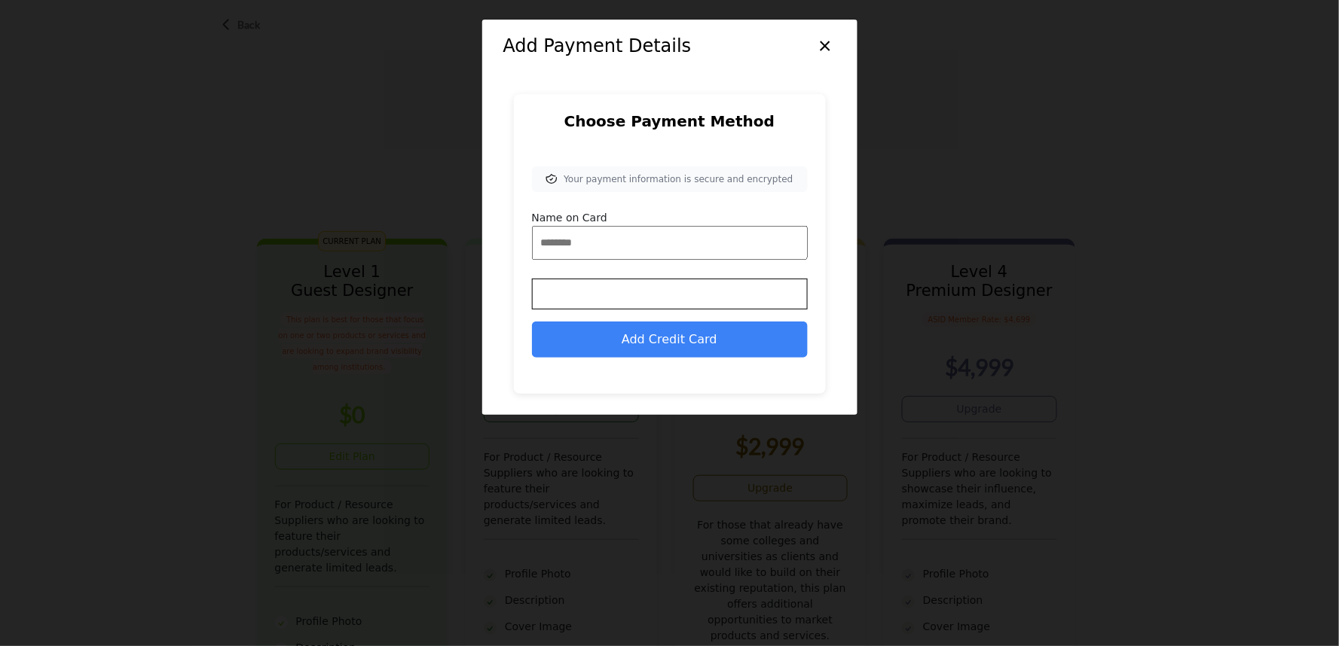
click at [605, 228] on input "Name on Card" at bounding box center [670, 243] width 276 height 34
click at [601, 241] on input "Name on Card" at bounding box center [670, 243] width 276 height 34
type input "**"
click at [667, 336] on button "Add Credit Card" at bounding box center [670, 340] width 276 height 36
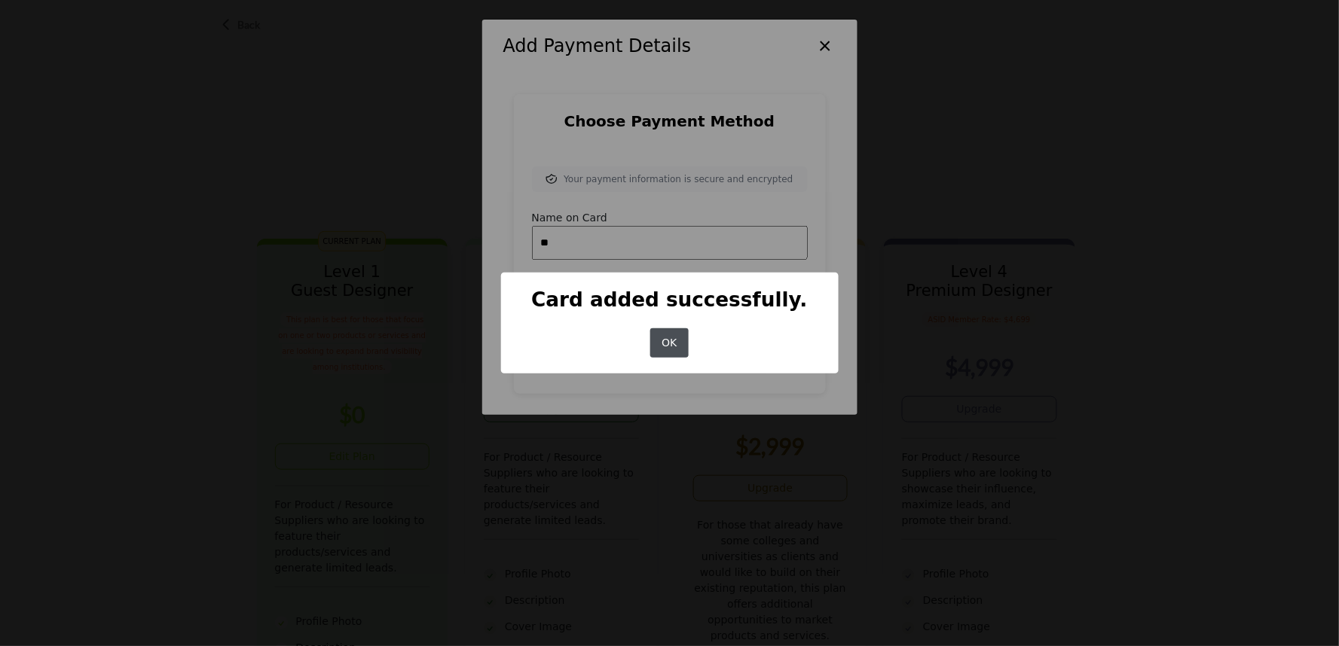
click at [659, 335] on button "OK" at bounding box center [669, 343] width 38 height 29
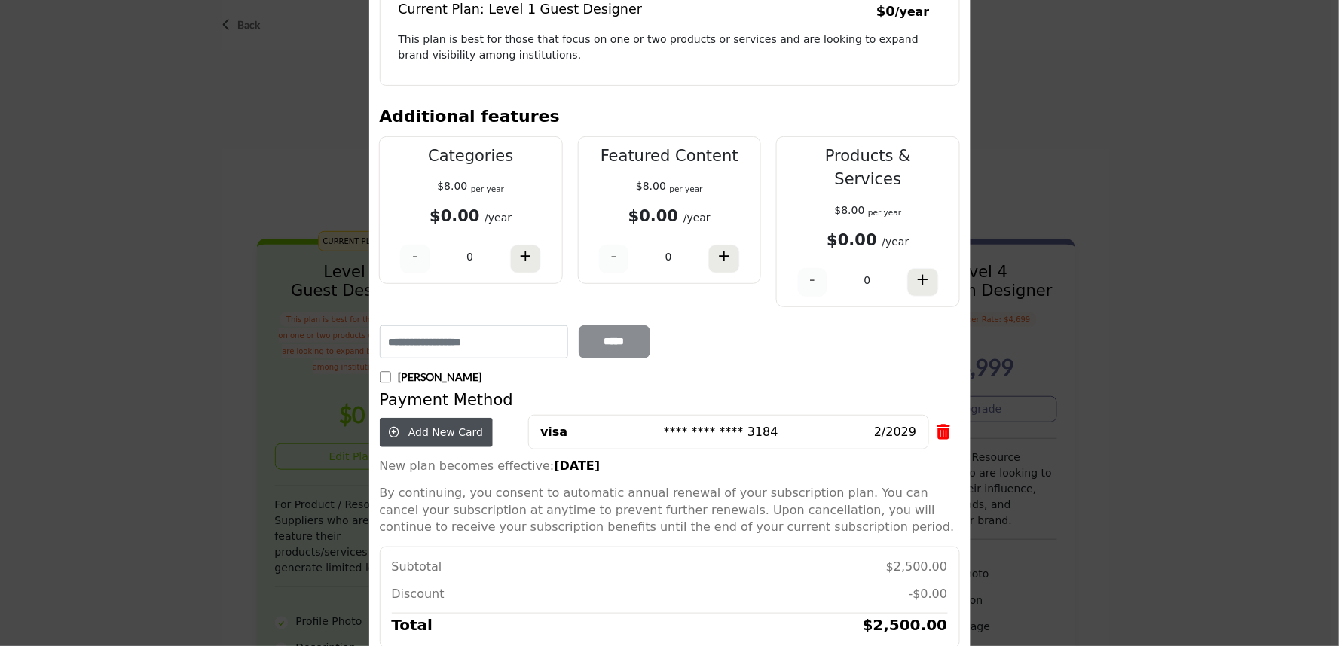
scroll to position [178, 0]
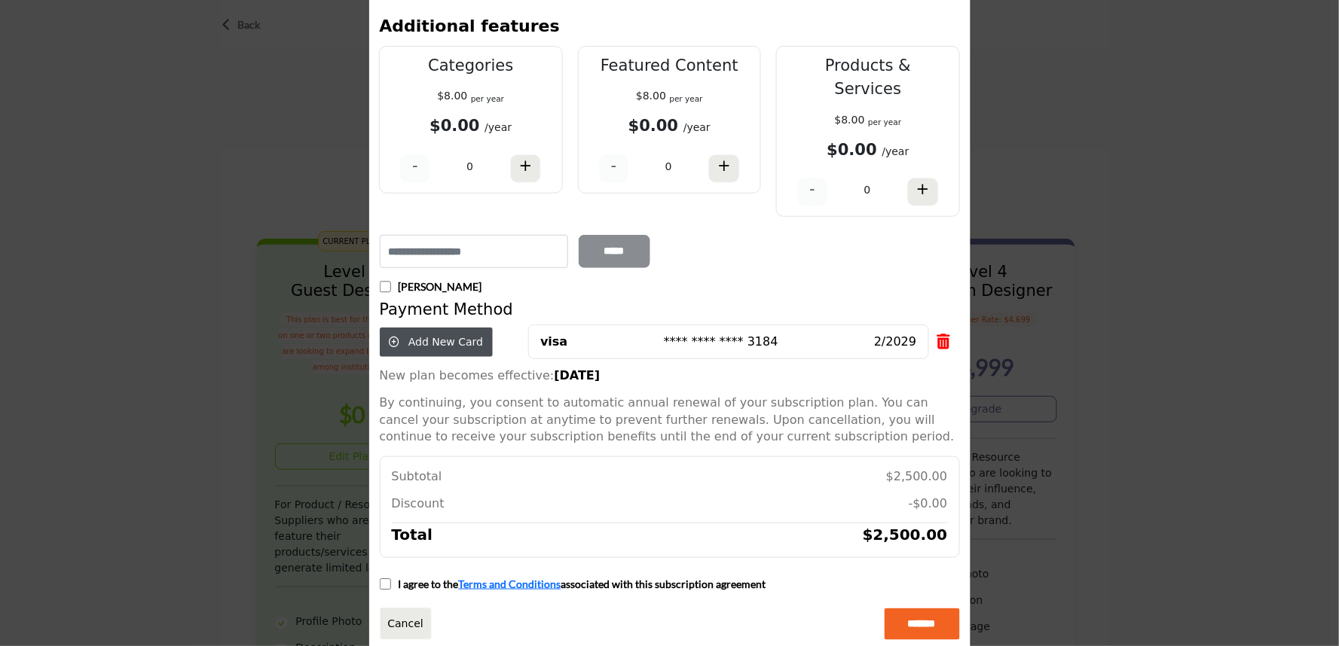
click at [381, 576] on div "I agree to the Terms and Conditions associated with this subscription agreement" at bounding box center [573, 584] width 387 height 16
click at [900, 609] on input "*******" at bounding box center [922, 625] width 75 height 32
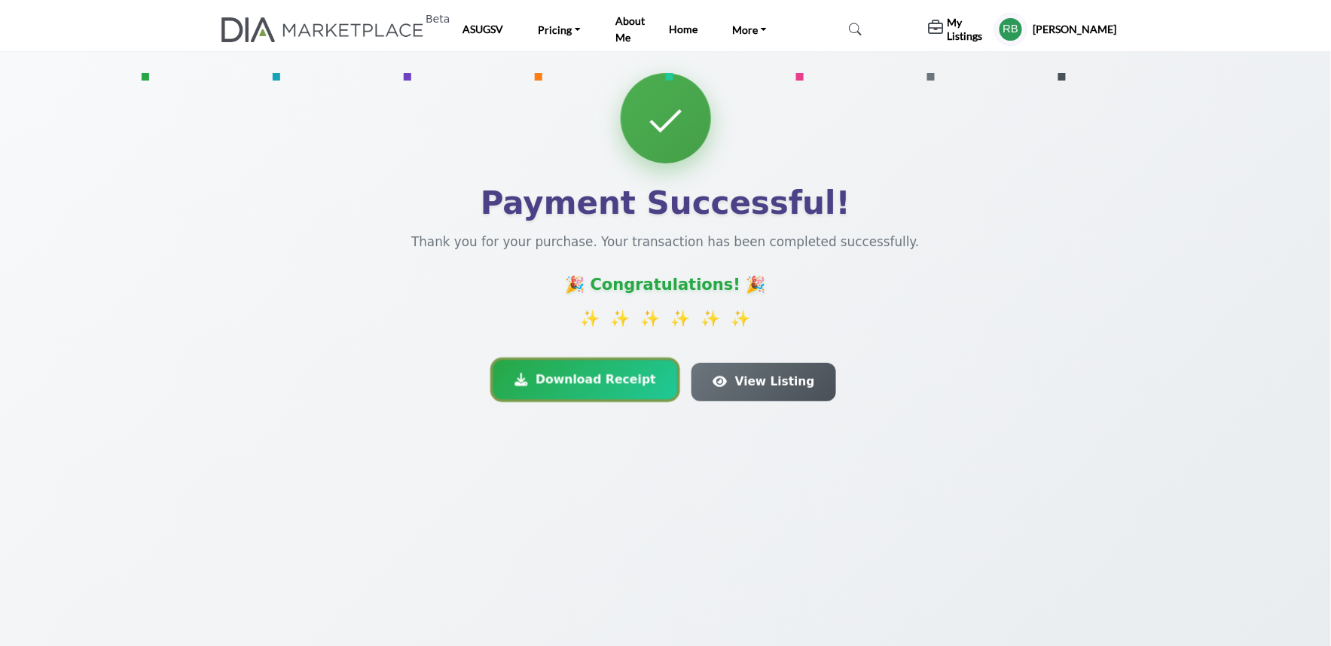
click at [582, 383] on span "Download Receipt" at bounding box center [596, 380] width 121 height 18
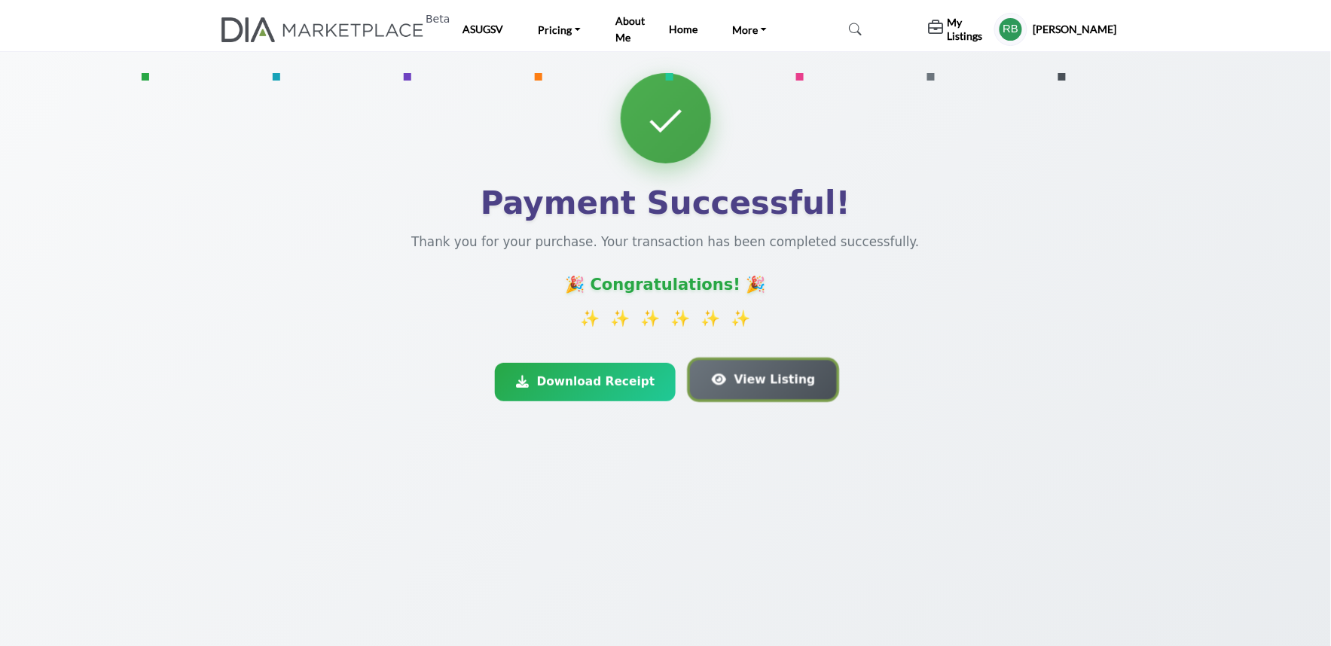
click at [718, 383] on icon "button" at bounding box center [719, 380] width 14 height 13
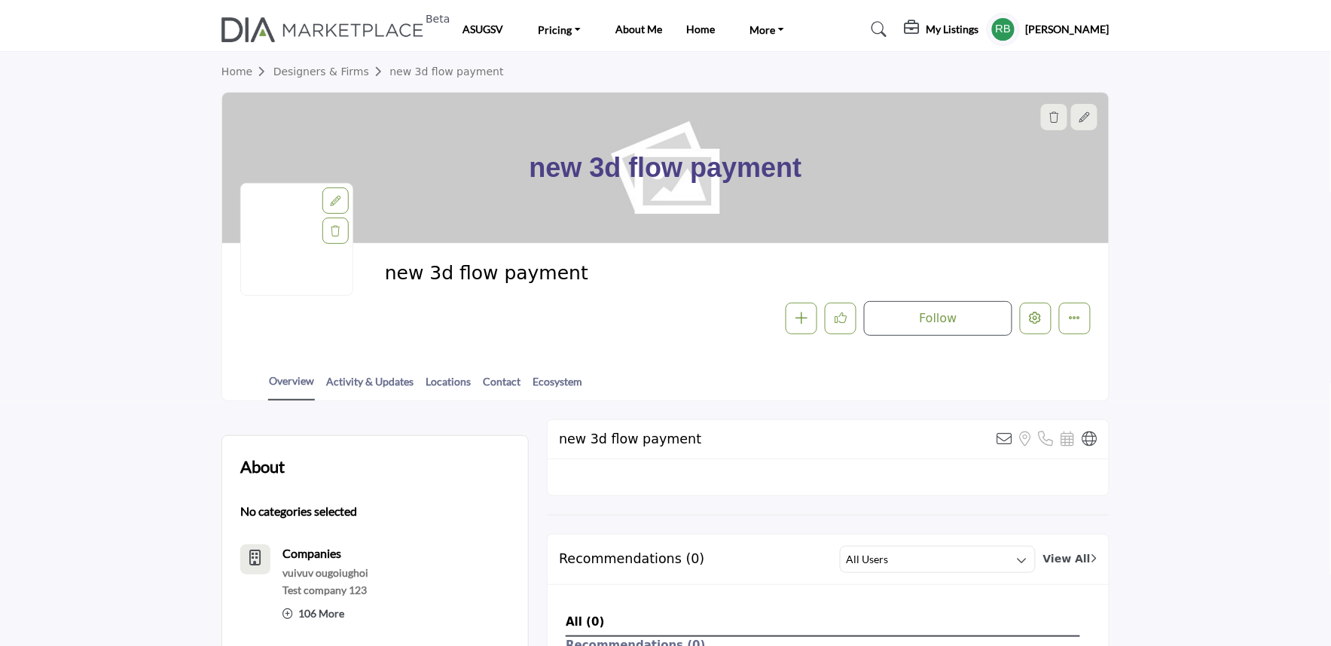
drag, startPoint x: 399, startPoint y: 274, endPoint x: 628, endPoint y: 274, distance: 228.3
click at [575, 275] on span "new 3d flow payment" at bounding box center [555, 273] width 340 height 25
click at [653, 281] on span "new 3d flow payment" at bounding box center [555, 273] width 340 height 25
click at [1034, 316] on icon "Edit company" at bounding box center [1036, 318] width 12 height 12
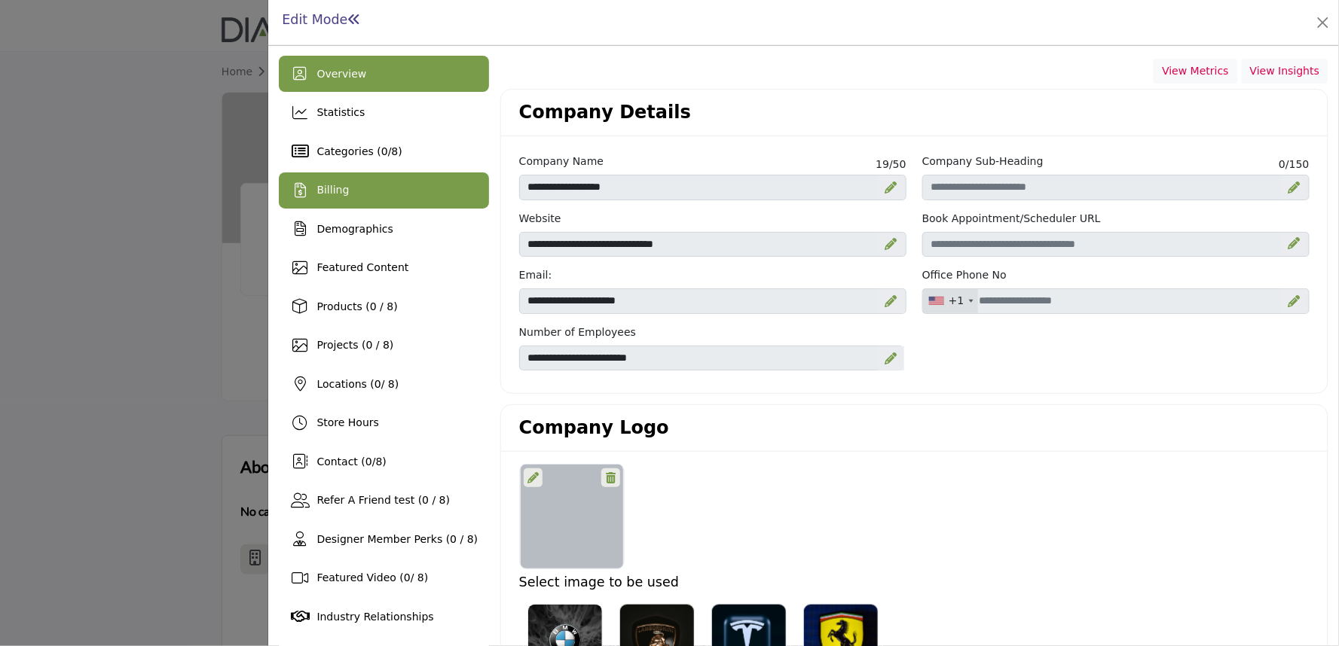
click at [320, 197] on div "Billing" at bounding box center [332, 190] width 32 height 16
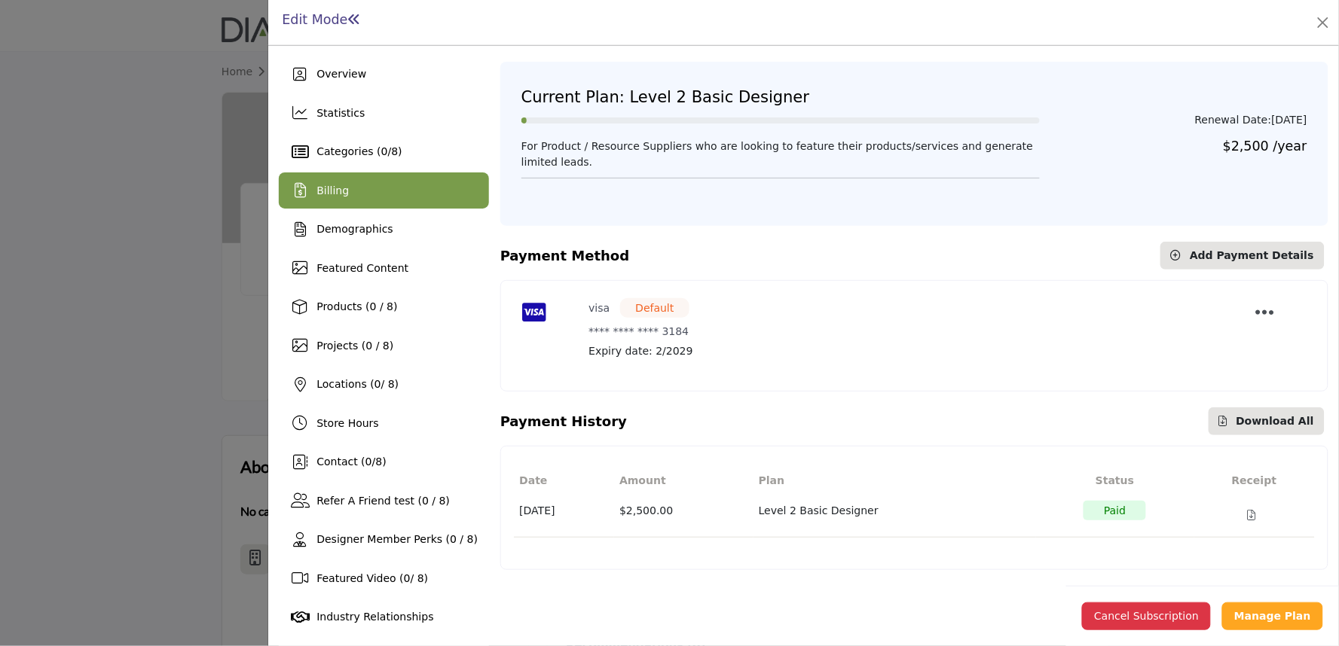
click at [151, 244] on div at bounding box center [669, 323] width 1339 height 646
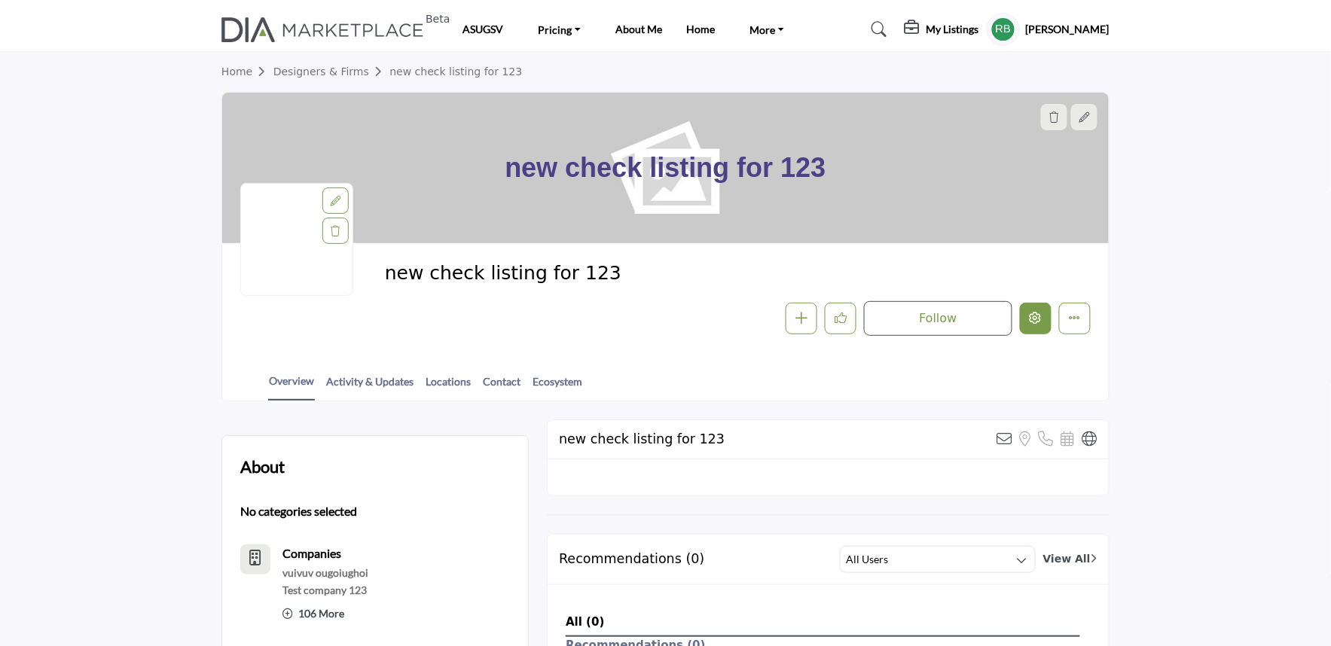
click at [1038, 318] on icon "Edit company" at bounding box center [1036, 318] width 12 height 12
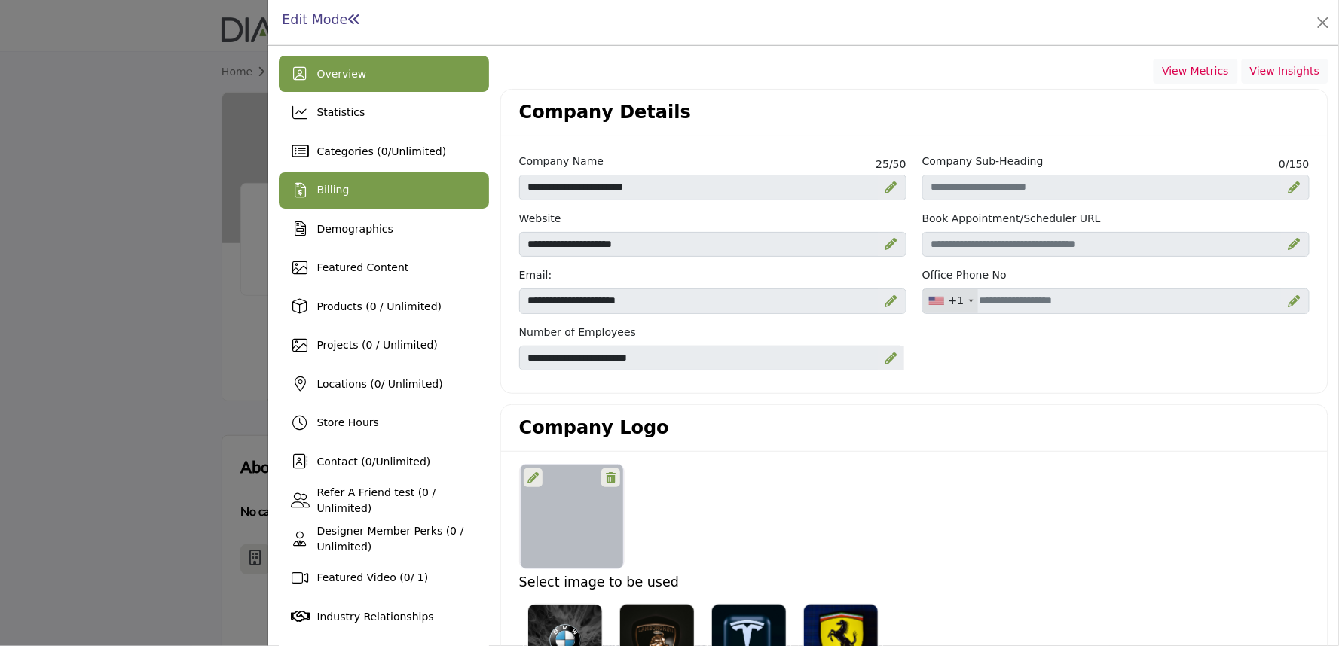
click at [336, 185] on span "Billing" at bounding box center [332, 190] width 32 height 12
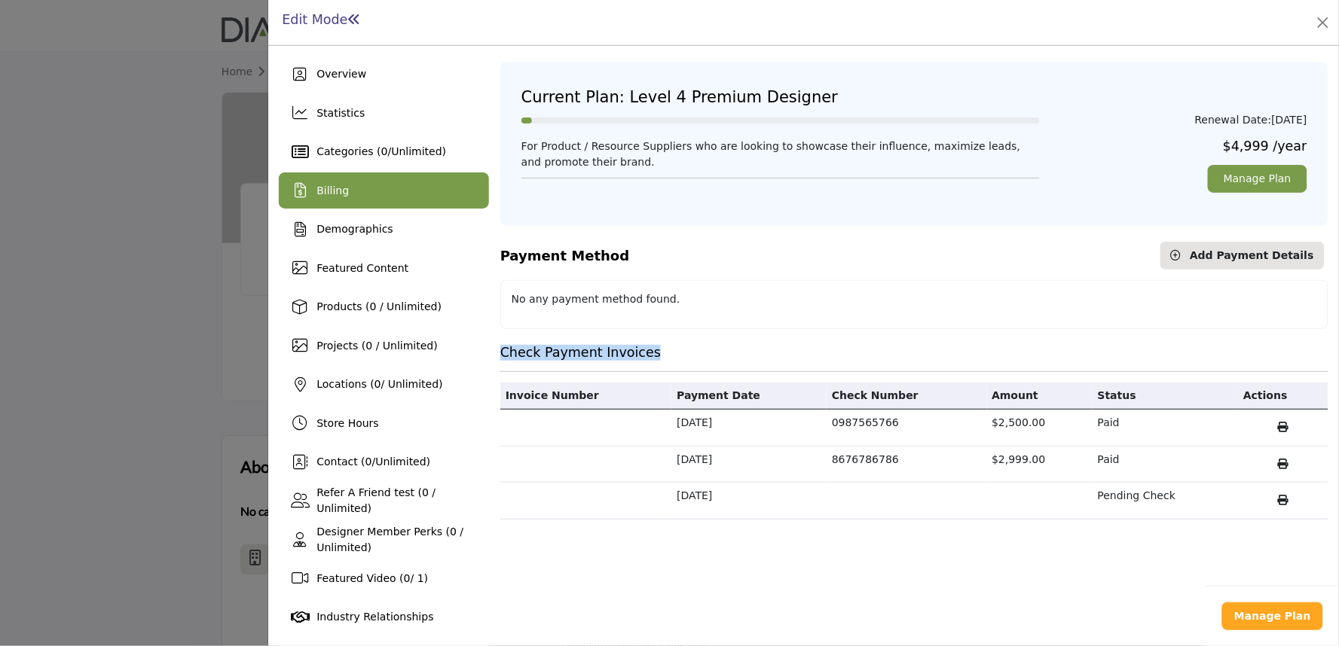
drag, startPoint x: 495, startPoint y: 354, endPoint x: 668, endPoint y: 357, distance: 172.6
click at [668, 357] on h5 "Check Payment Invoices" at bounding box center [914, 353] width 844 height 16
click at [793, 350] on h5 "Check Payment Invoices" at bounding box center [914, 353] width 844 height 16
click at [1278, 425] on icon "button" at bounding box center [1283, 427] width 11 height 11
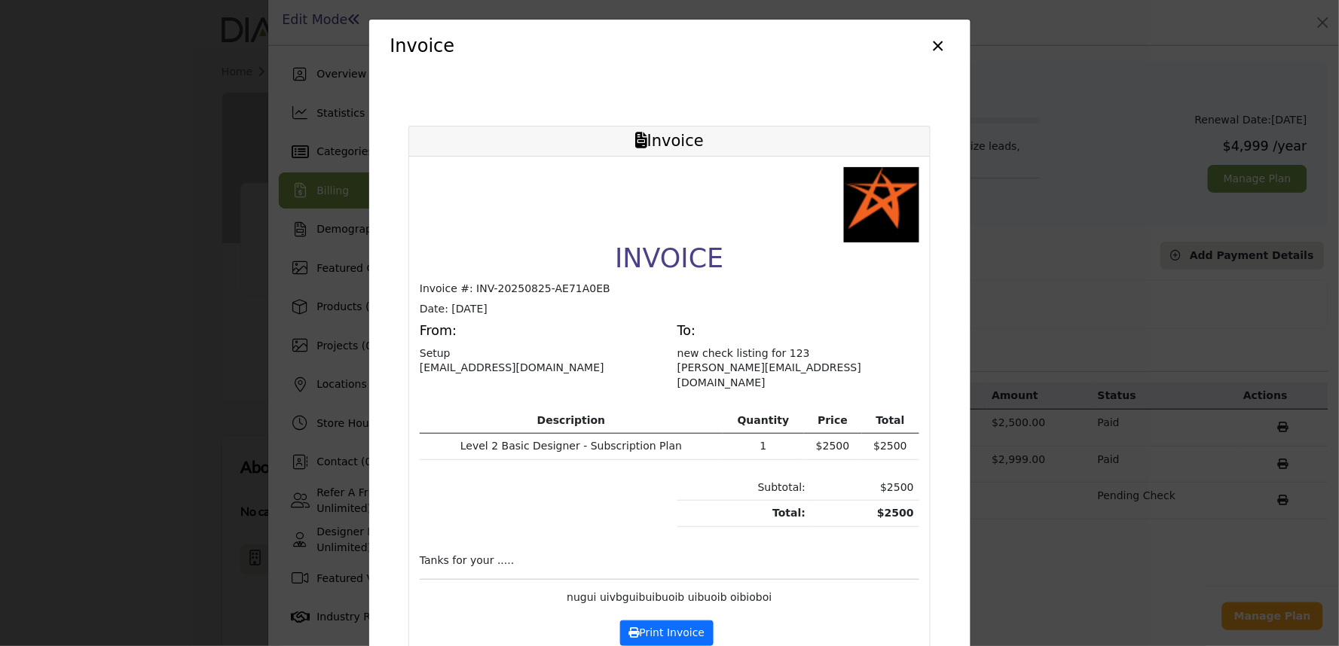
click at [928, 48] on button "×" at bounding box center [939, 44] width 22 height 29
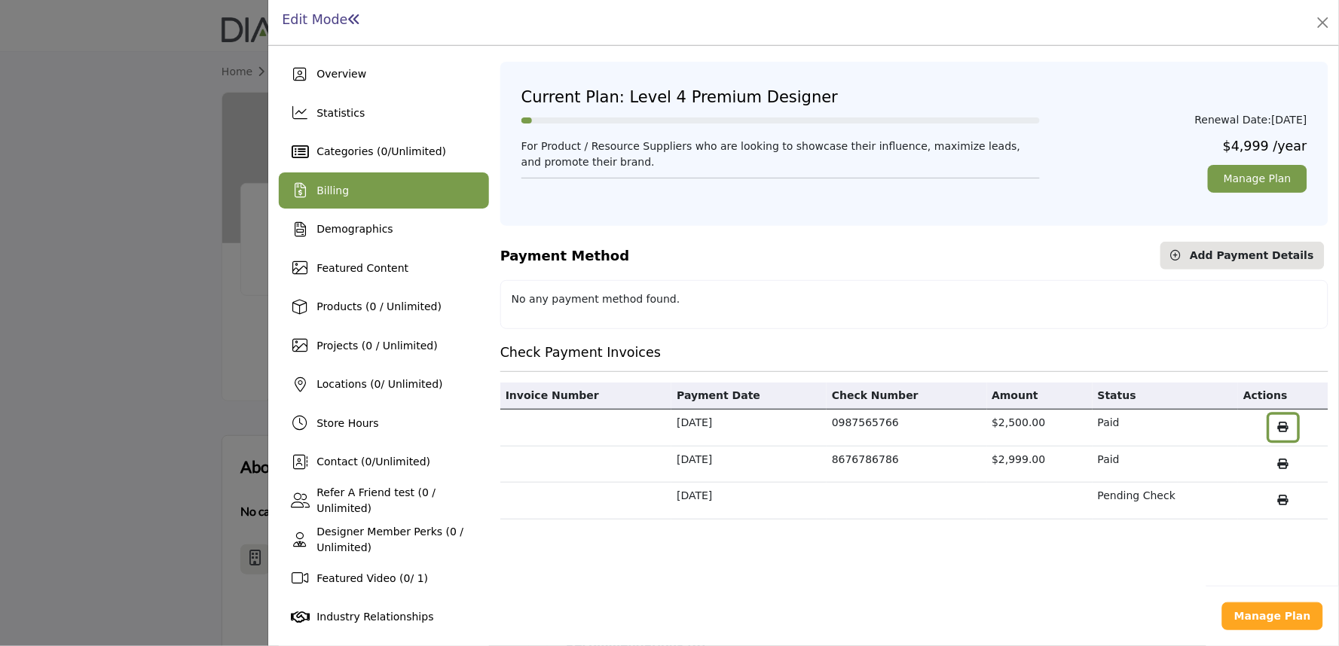
click at [1270, 422] on button "button" at bounding box center [1284, 428] width 28 height 26
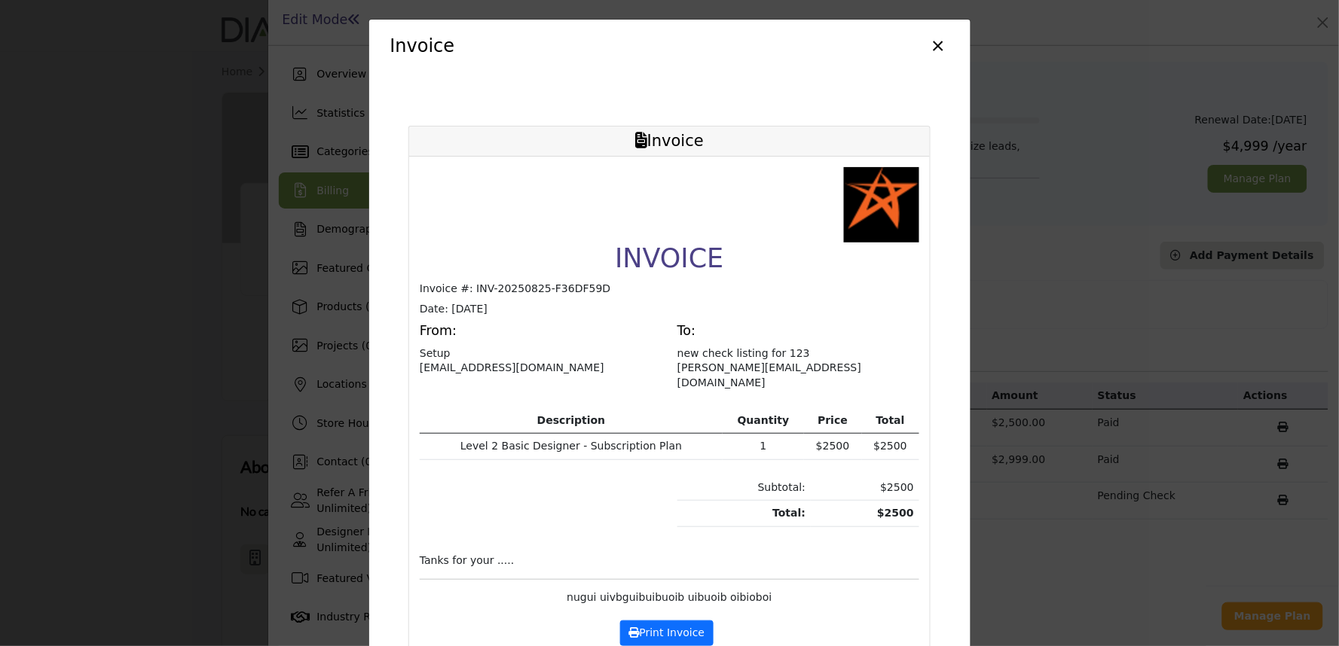
click at [934, 47] on button "×" at bounding box center [939, 44] width 22 height 29
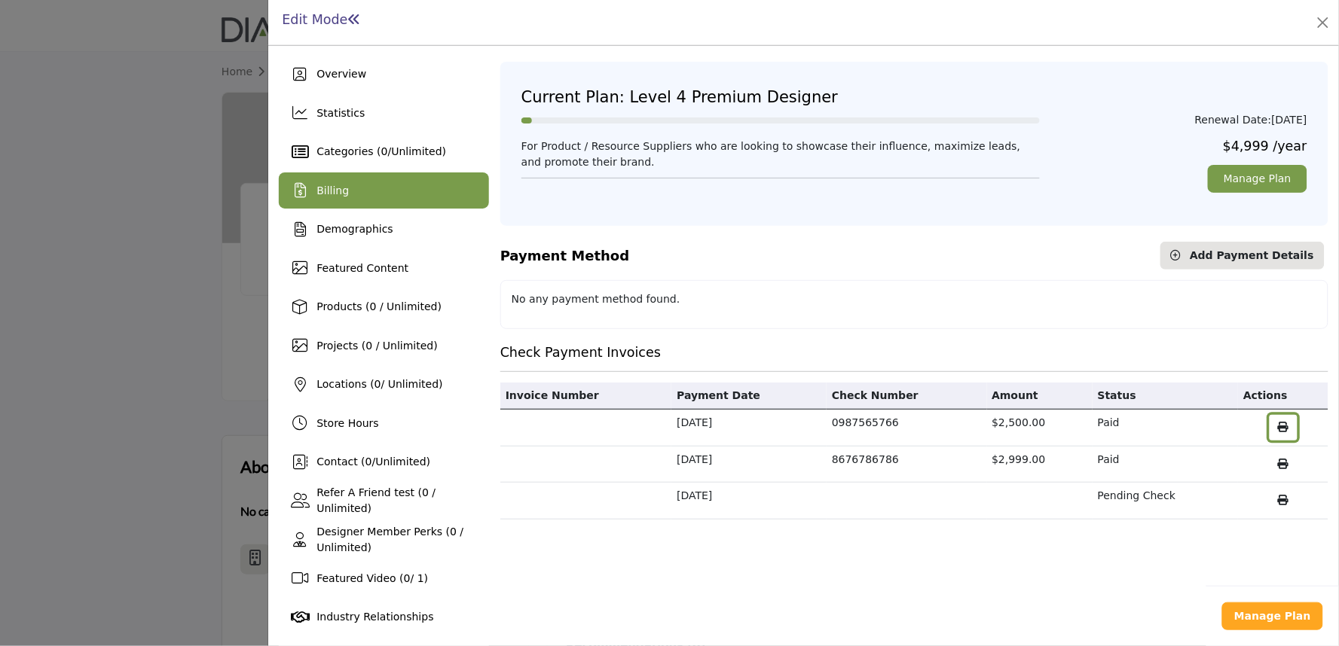
click at [1278, 432] on icon "button" at bounding box center [1283, 427] width 11 height 11
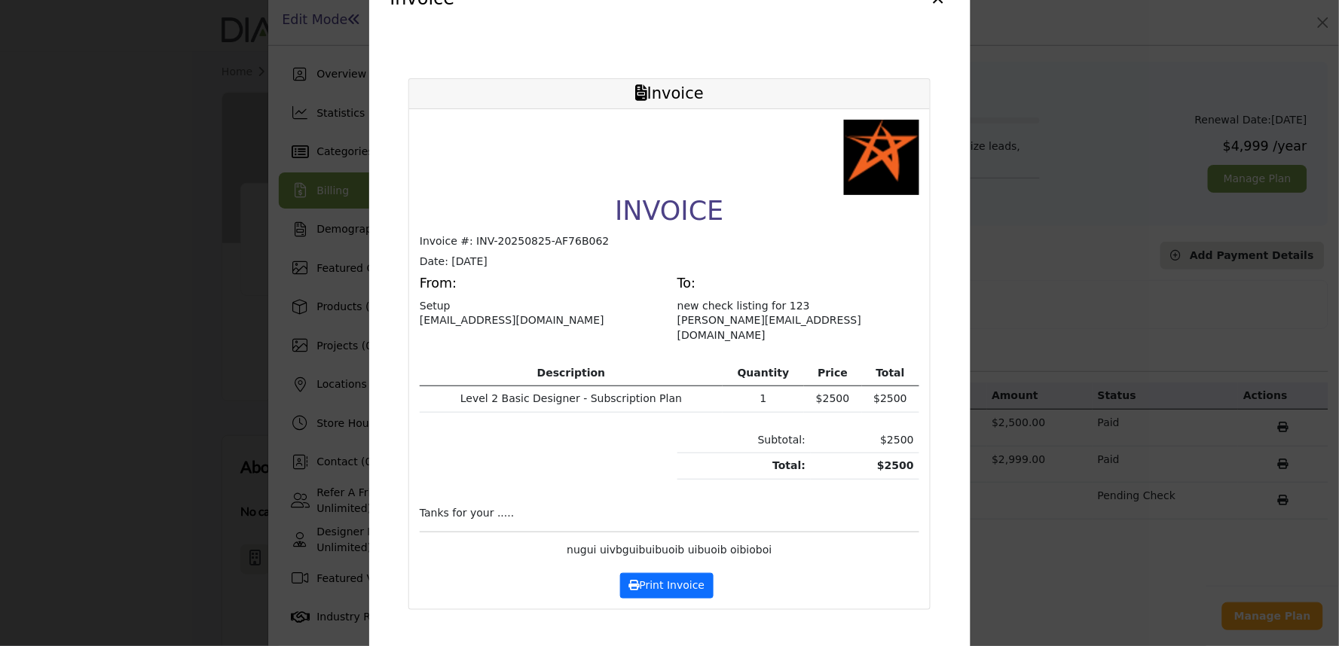
scroll to position [69, 0]
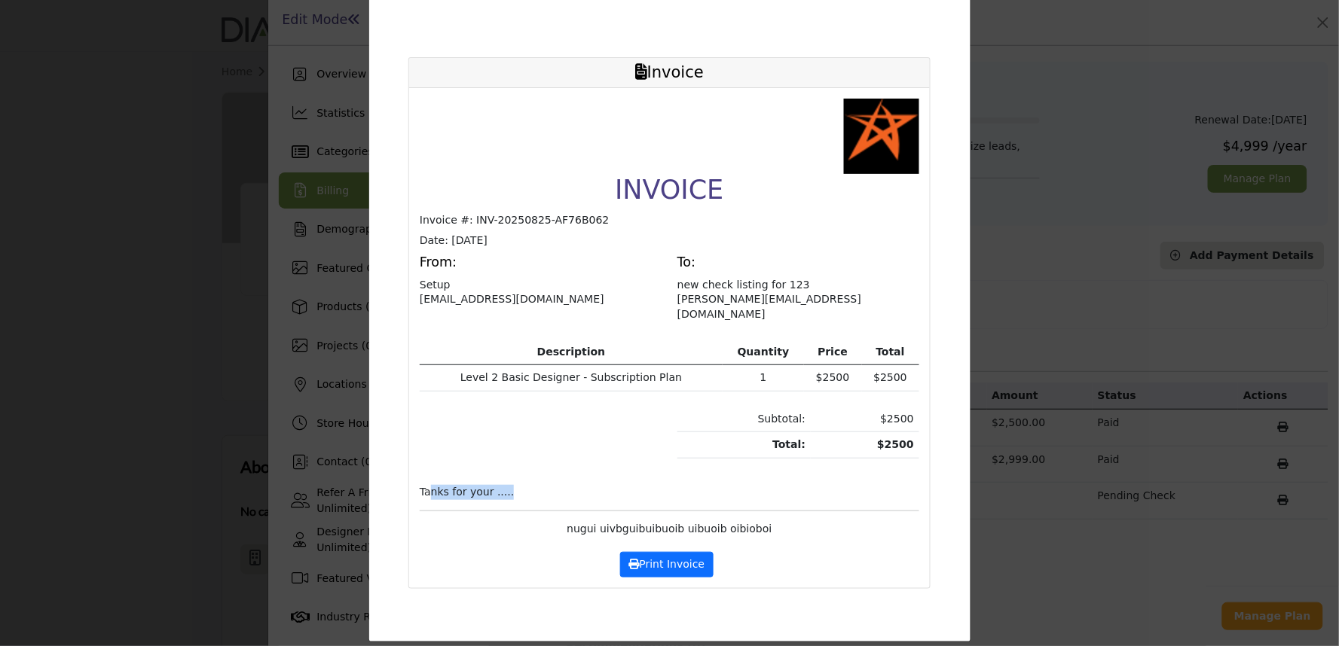
drag, startPoint x: 493, startPoint y: 484, endPoint x: 510, endPoint y: 484, distance: 17.3
click at [510, 485] on p "Tanks for your ....." at bounding box center [670, 492] width 500 height 15
drag, startPoint x: 413, startPoint y: 283, endPoint x: 487, endPoint y: 283, distance: 74.6
click at [487, 283] on div "From: Setup [EMAIL_ADDRESS][DOMAIN_NAME]" at bounding box center [541, 292] width 258 height 74
drag, startPoint x: 411, startPoint y: 300, endPoint x: 530, endPoint y: 302, distance: 118.3
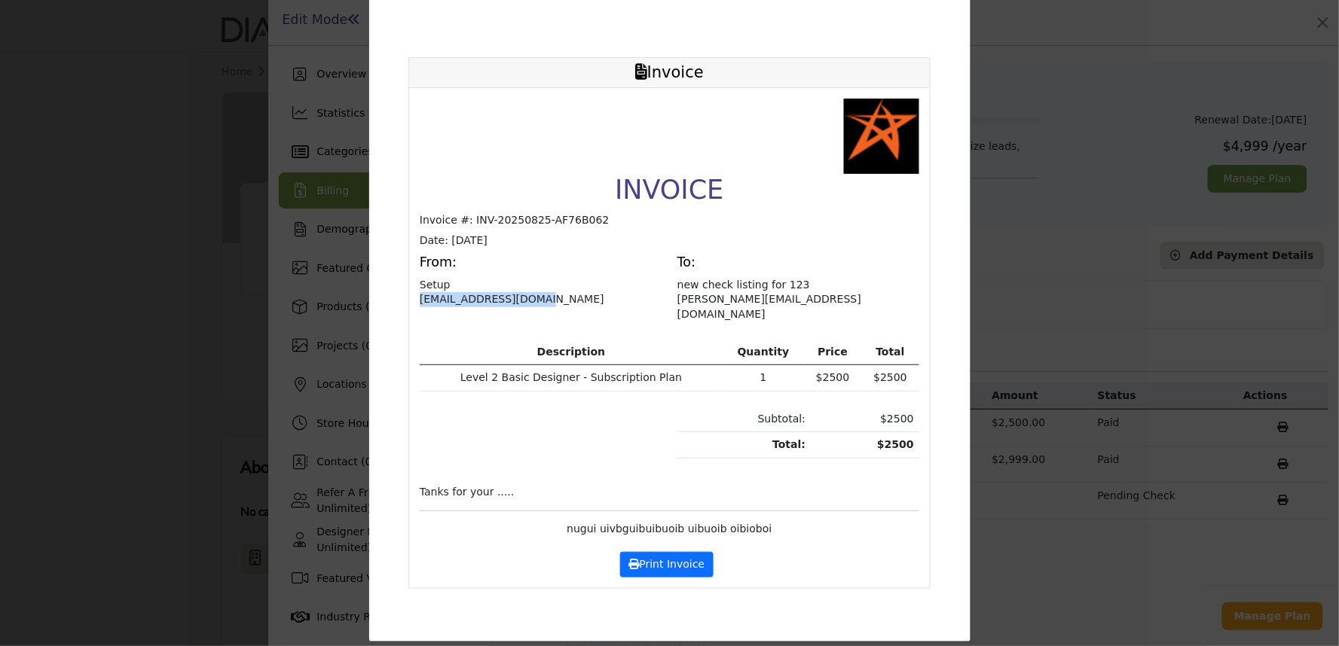
click at [530, 302] on div "From: Setup [EMAIL_ADDRESS][DOMAIN_NAME]" at bounding box center [541, 292] width 258 height 74
click at [634, 307] on div "From: Setup [EMAIL_ADDRESS][DOMAIN_NAME]" at bounding box center [541, 292] width 258 height 74
drag, startPoint x: 676, startPoint y: 291, endPoint x: 815, endPoint y: 281, distance: 139.7
click at [815, 281] on p "new check listing for 123 [PERSON_NAME][EMAIL_ADDRESS][DOMAIN_NAME]" at bounding box center [798, 300] width 242 height 44
drag, startPoint x: 668, startPoint y: 303, endPoint x: 807, endPoint y: 313, distance: 139.8
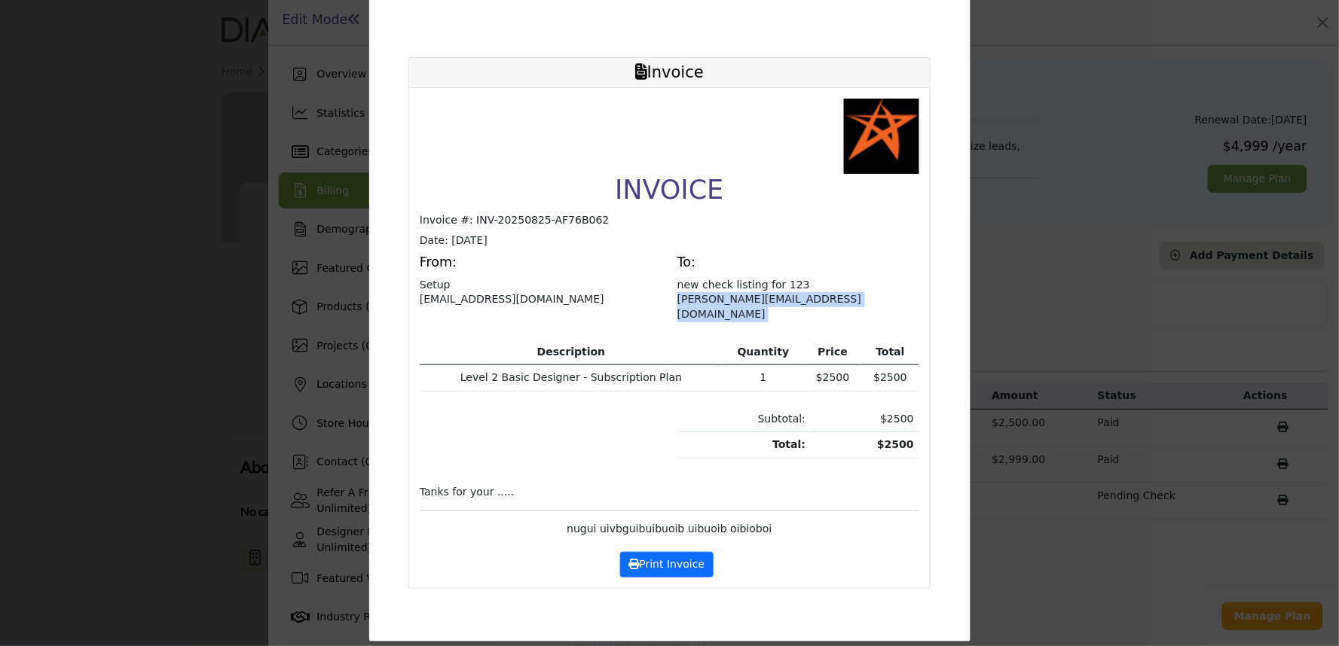
click at [807, 313] on div "INVOICE Invoice #: INV-20250825-AF76B062 Date: [DATE] From: Setup [EMAIL_ADDRES…" at bounding box center [670, 318] width 500 height 439
click at [787, 305] on p "new check listing for 123 [PERSON_NAME][EMAIL_ADDRESS][DOMAIN_NAME]" at bounding box center [798, 300] width 242 height 44
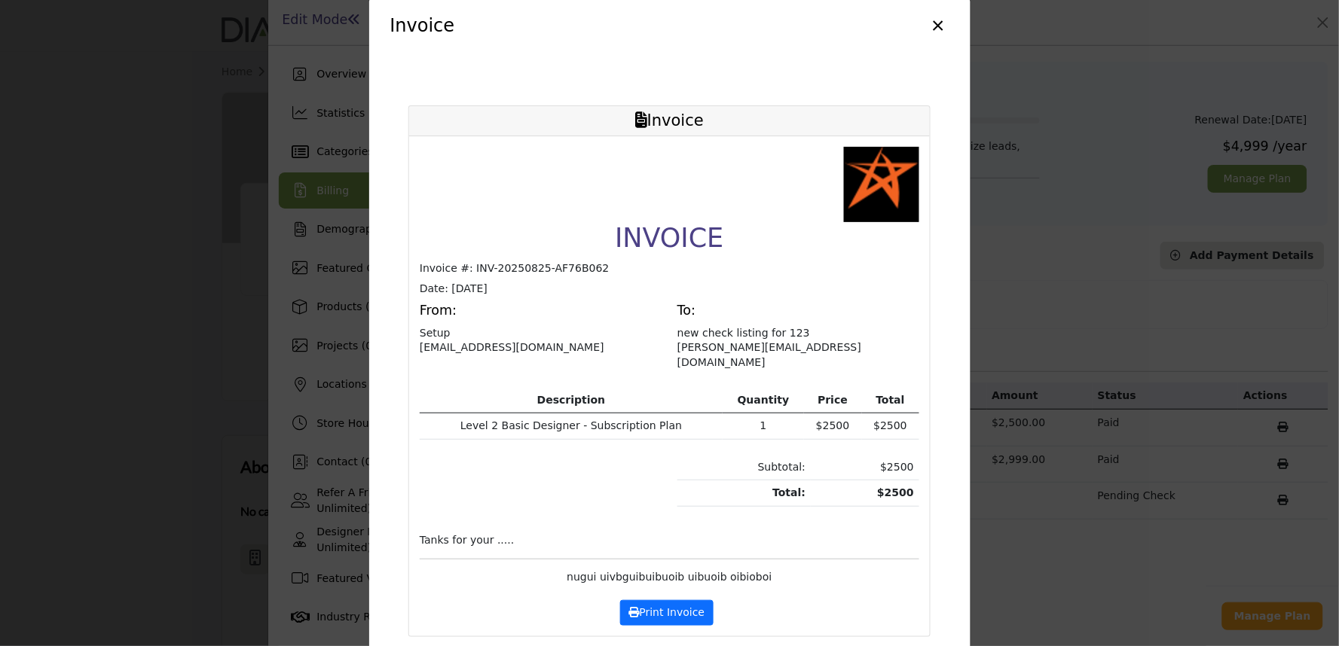
scroll to position [0, 0]
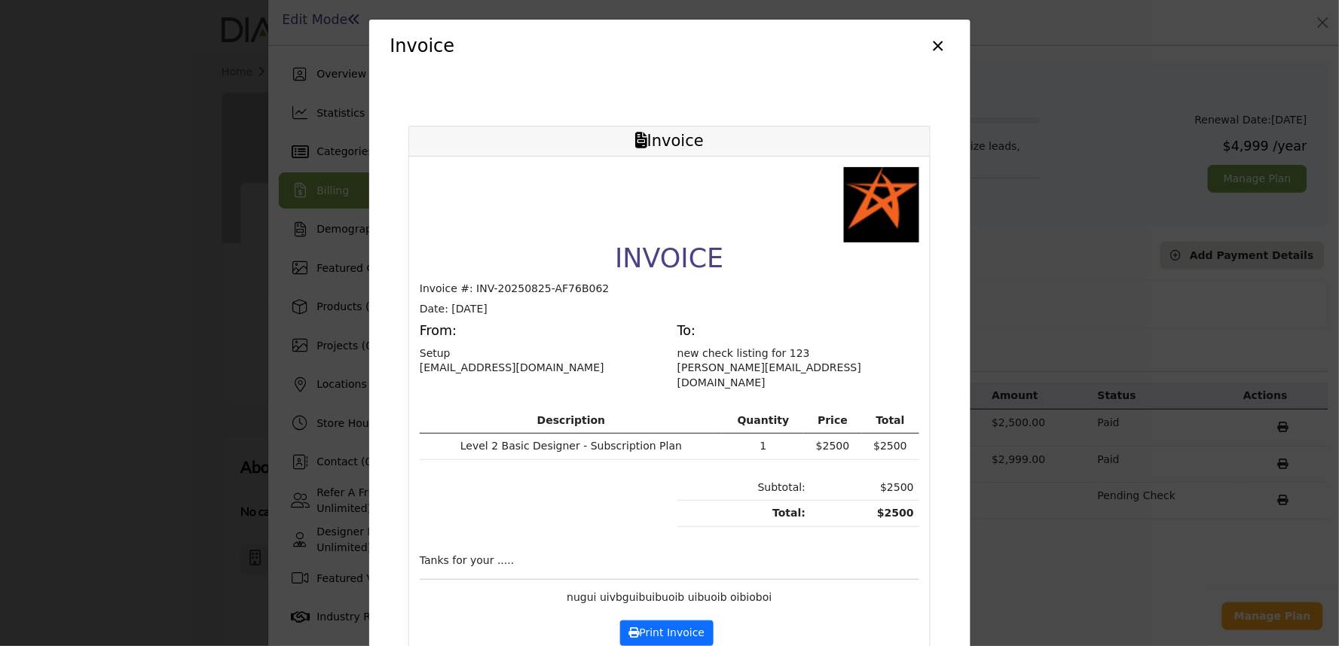
click at [933, 53] on button "×" at bounding box center [939, 44] width 22 height 29
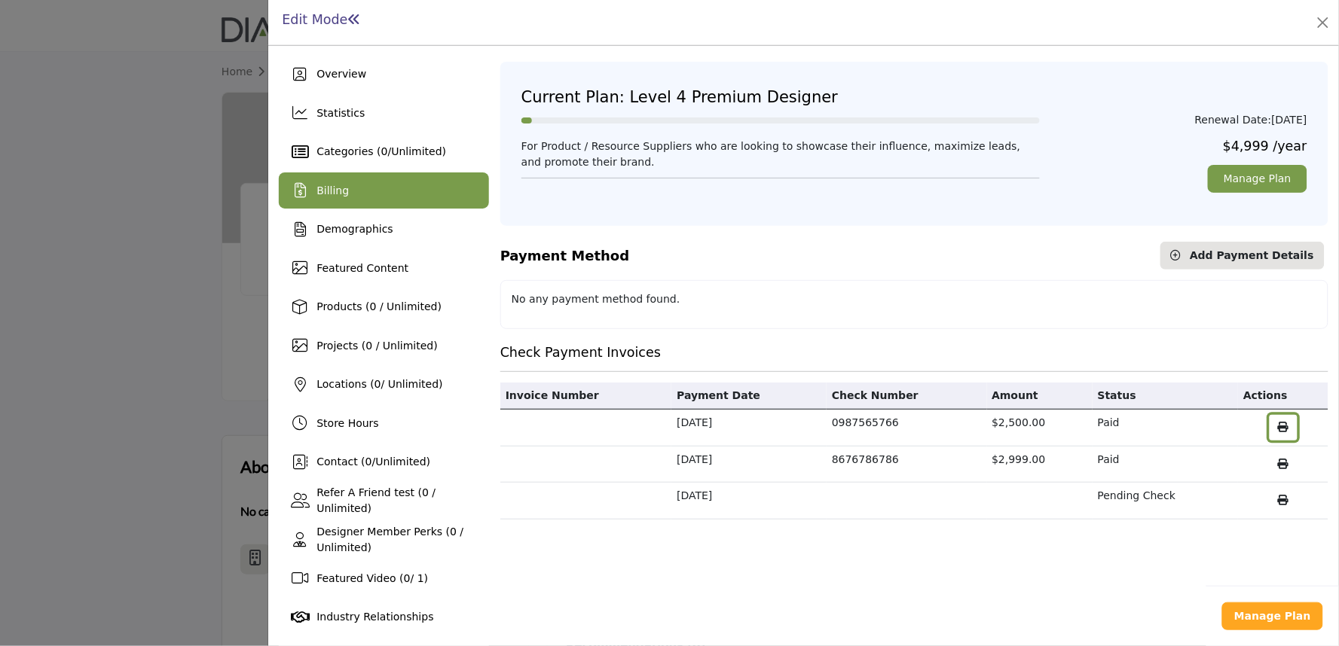
click at [1282, 427] on button "button" at bounding box center [1284, 428] width 28 height 26
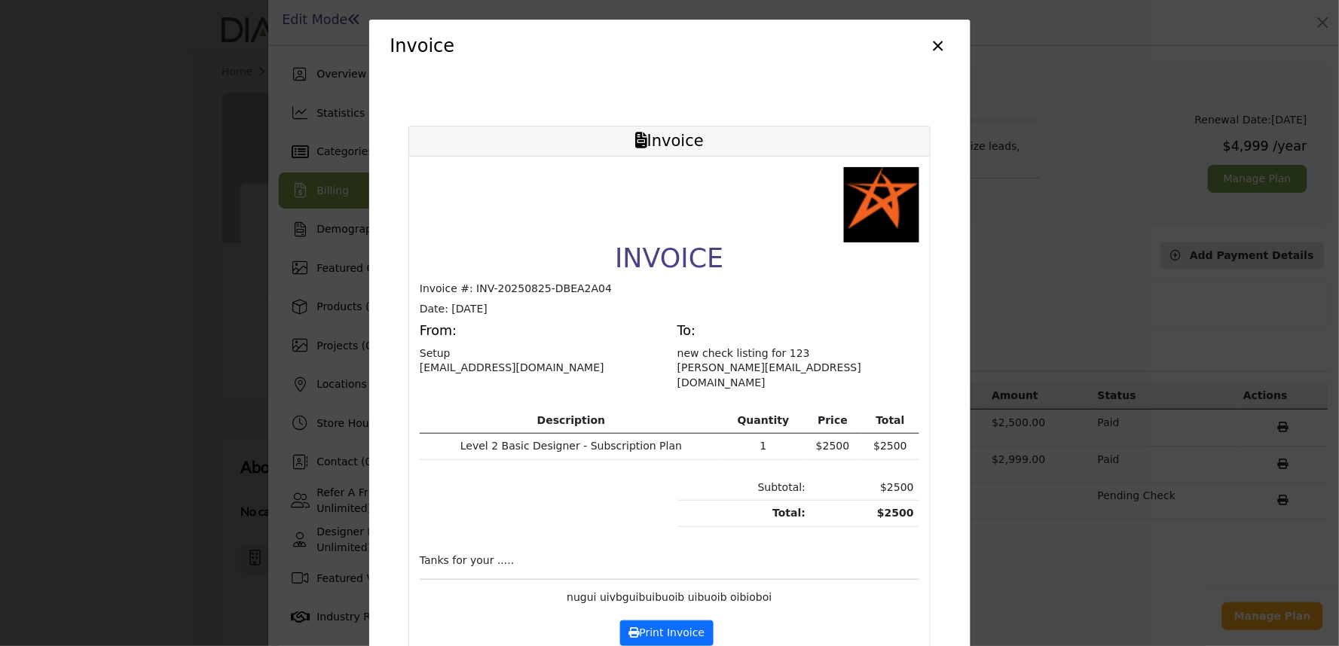
click at [928, 44] on button "×" at bounding box center [939, 44] width 22 height 29
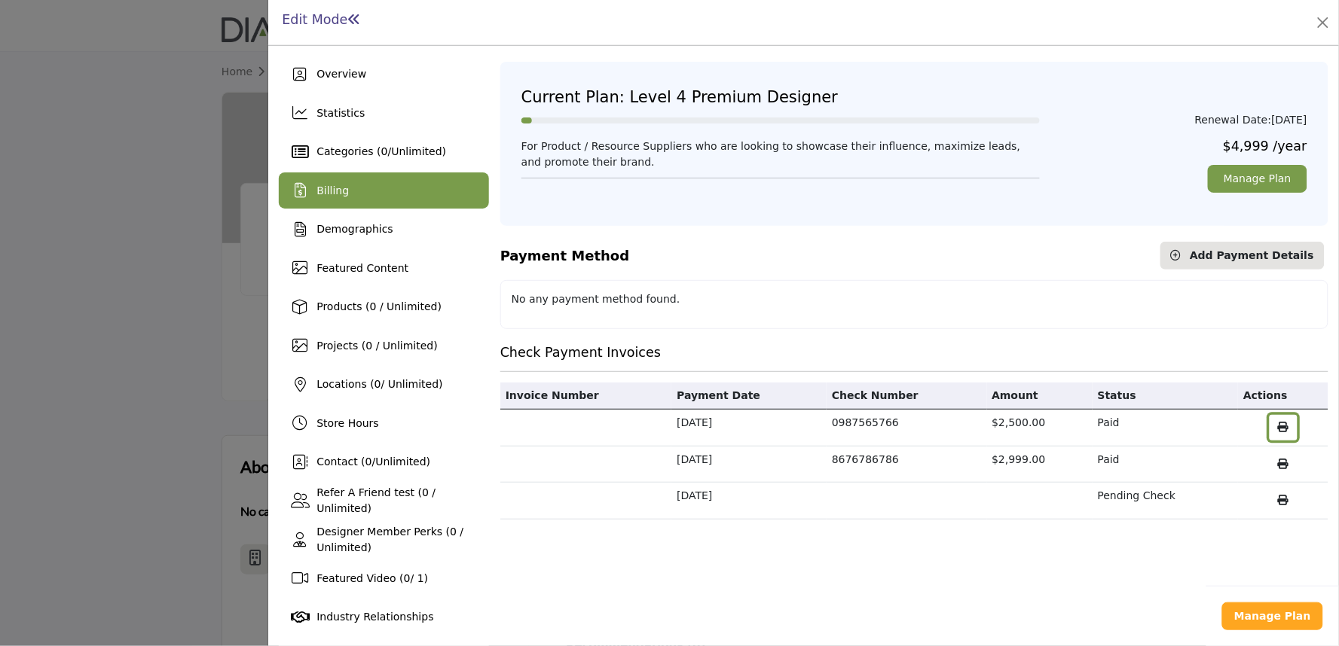
click at [1278, 429] on icon "button" at bounding box center [1283, 427] width 11 height 11
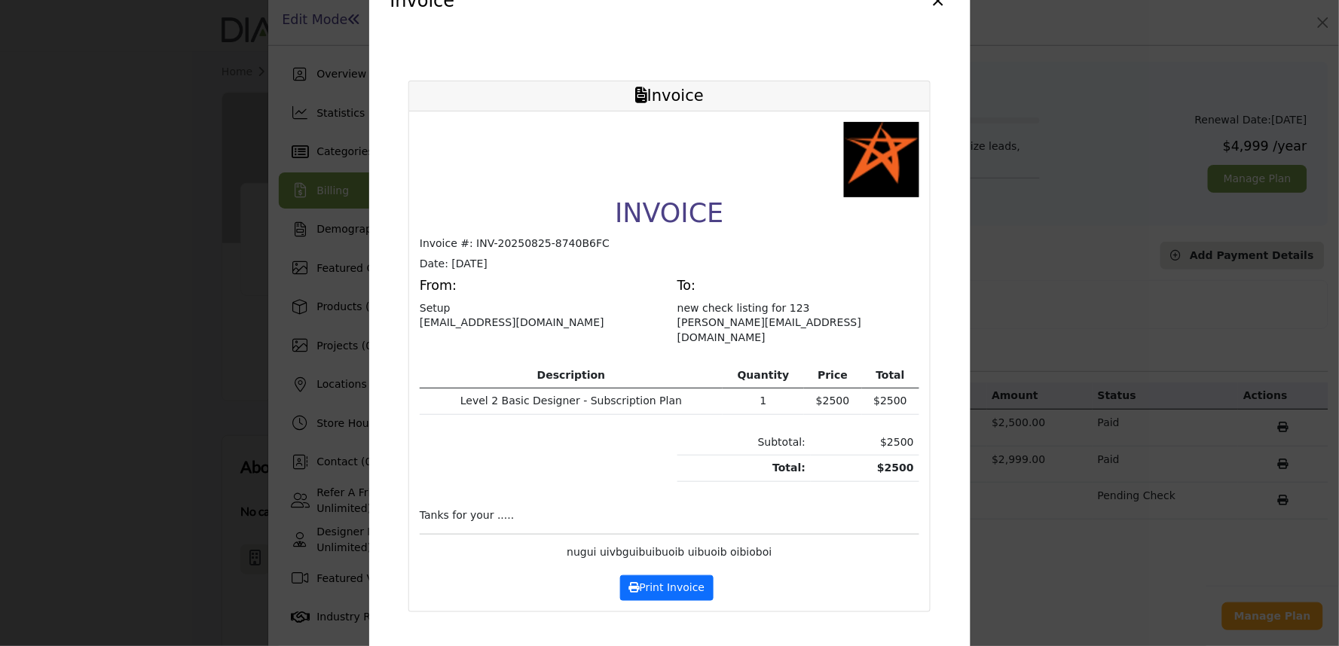
scroll to position [69, 0]
